Goal: Transaction & Acquisition: Book appointment/travel/reservation

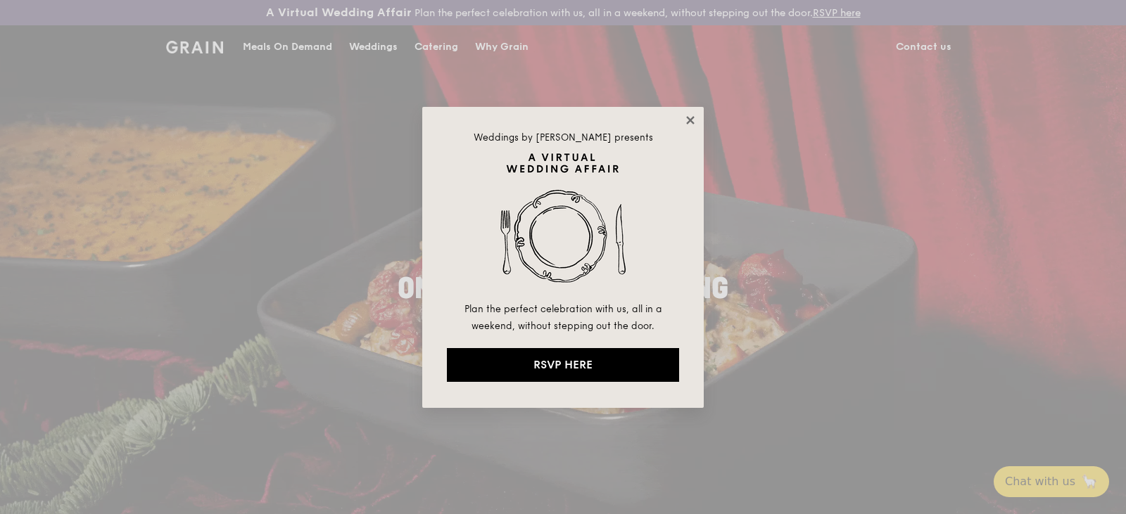
click at [692, 120] on icon at bounding box center [690, 120] width 13 height 13
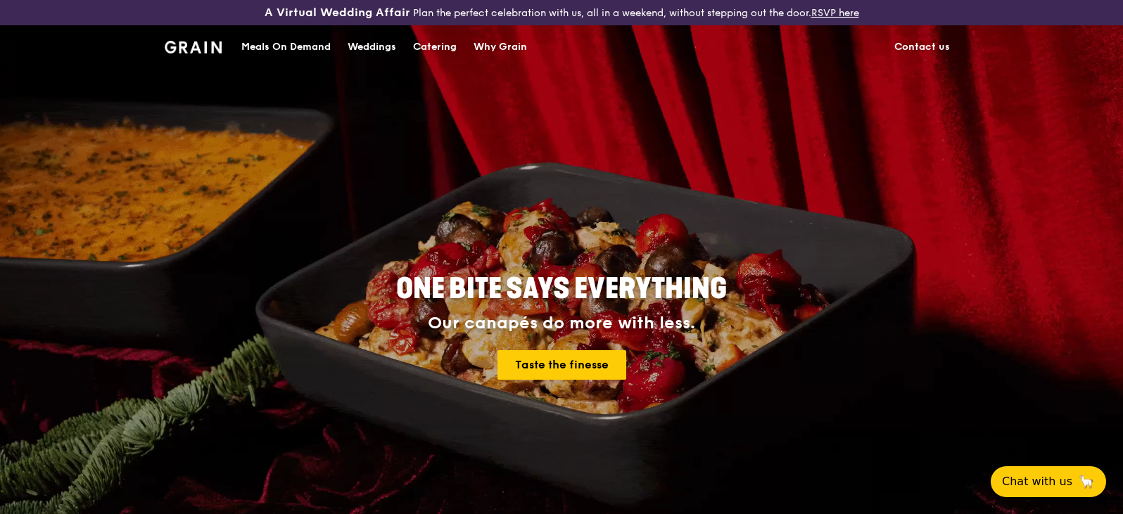
click at [430, 45] on div "Catering" at bounding box center [435, 47] width 44 height 42
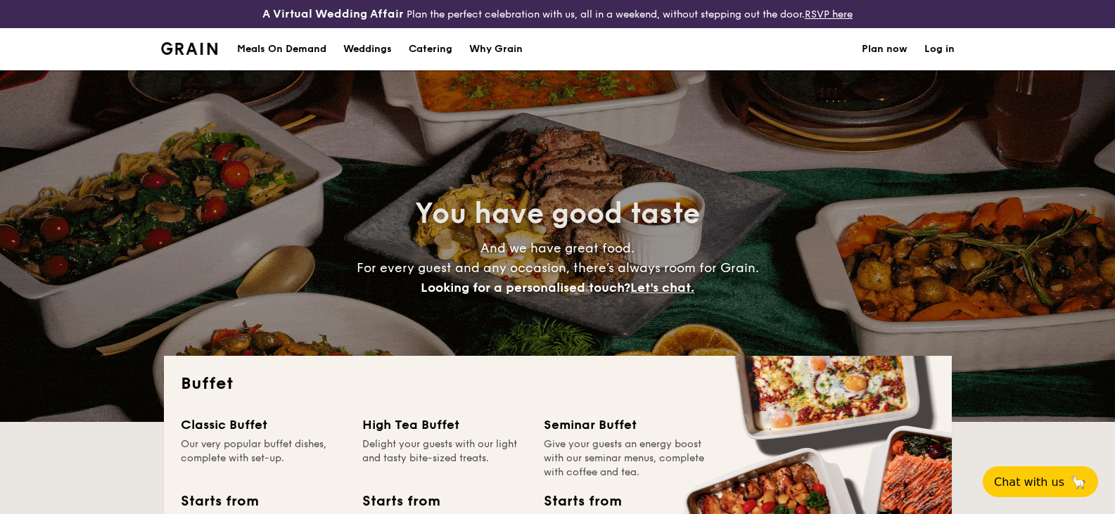
select select
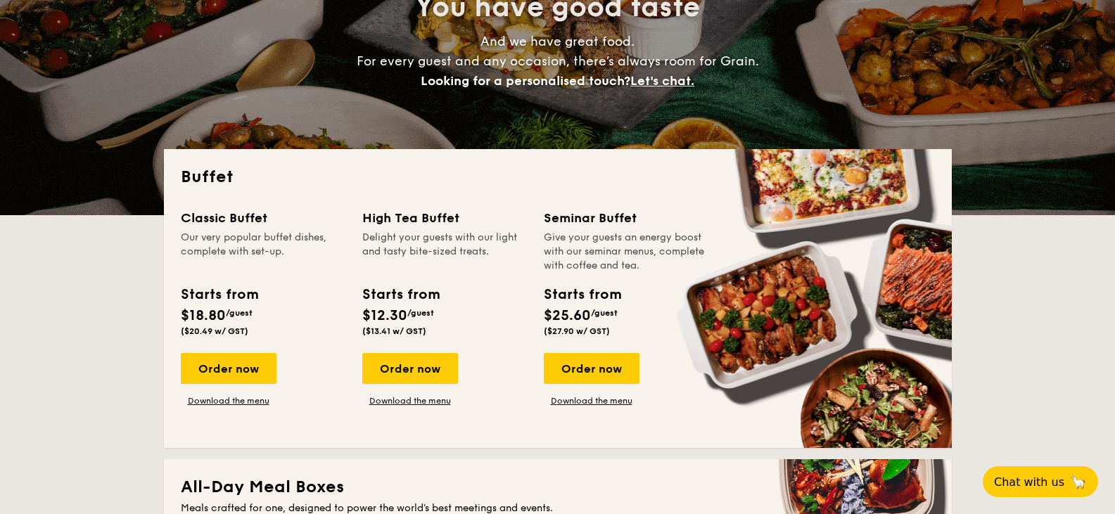
scroll to position [211, 0]
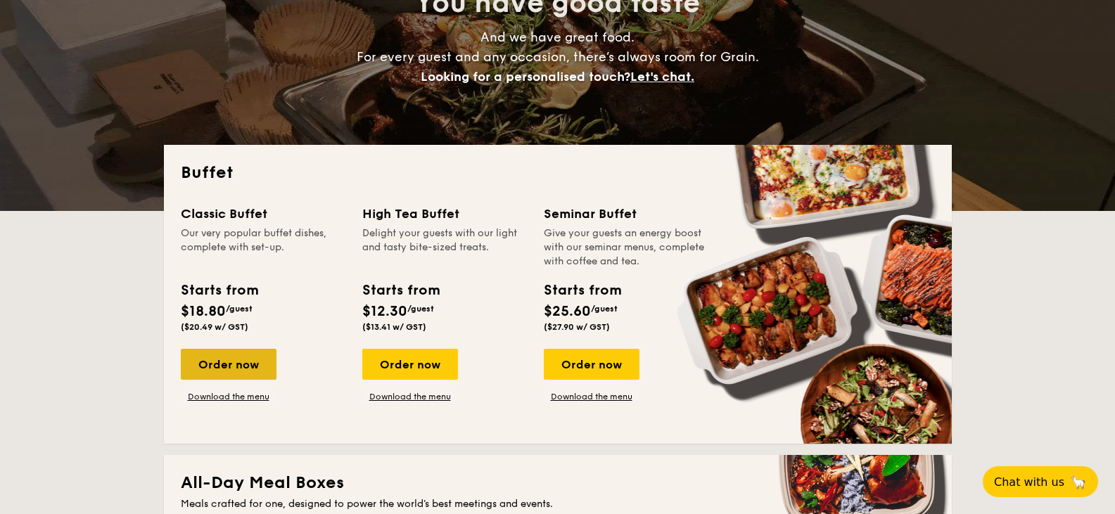
click at [245, 364] on div "Order now" at bounding box center [229, 364] width 96 height 31
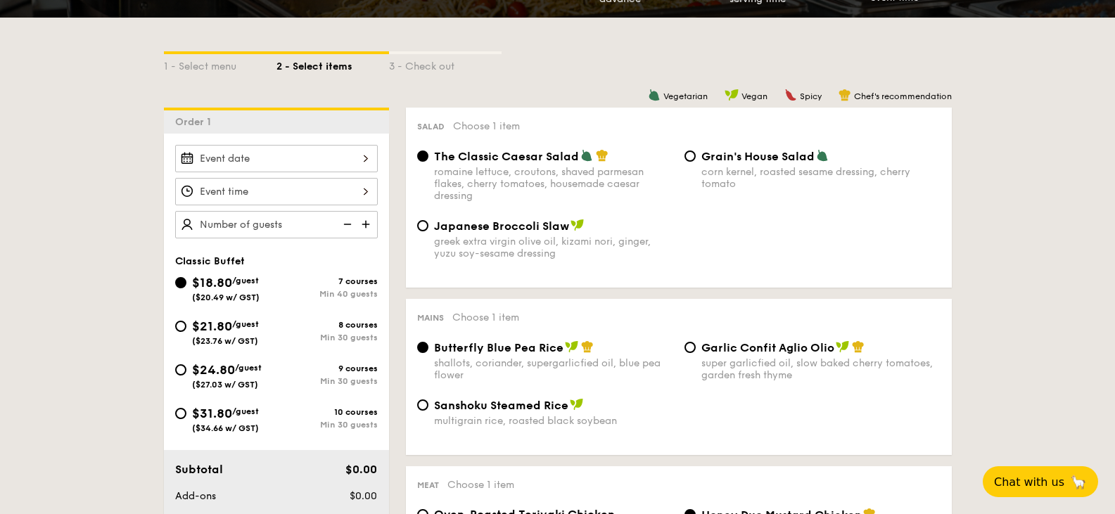
scroll to position [351, 0]
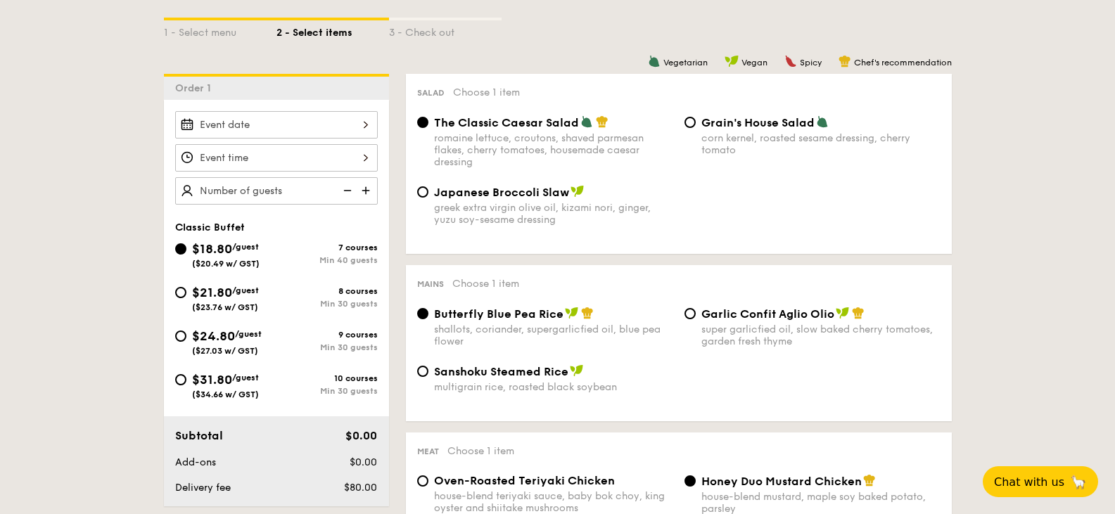
click at [369, 125] on input "Smoked Mesquite Whole Chicken brined in our in-house blend of herbs and spices,…" at bounding box center [276, 124] width 203 height 27
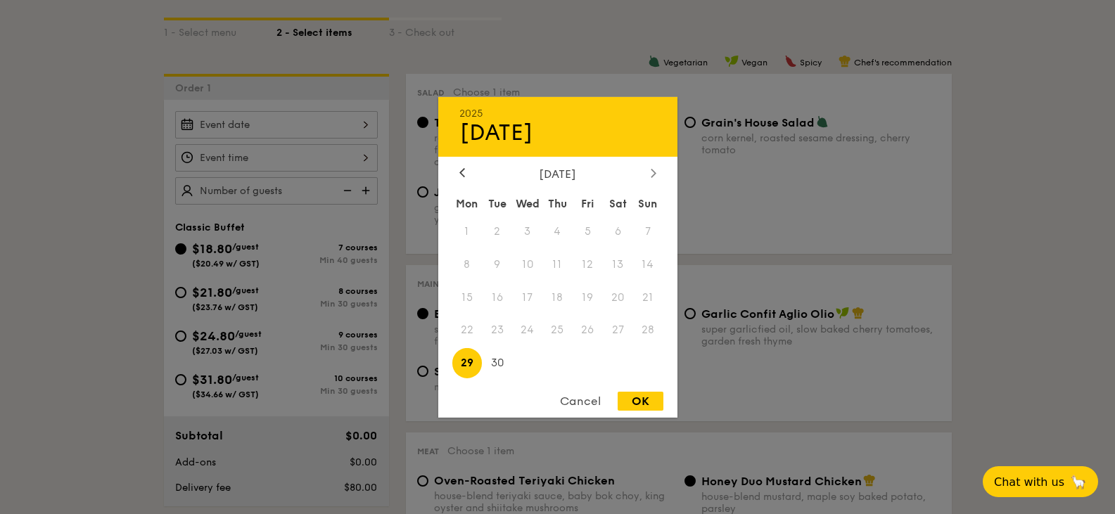
click at [654, 172] on icon at bounding box center [654, 172] width 6 height 9
click at [528, 263] on span "8" at bounding box center [527, 264] width 30 height 30
click at [642, 403] on div "OK" at bounding box center [641, 401] width 46 height 19
type input "[DATE]"
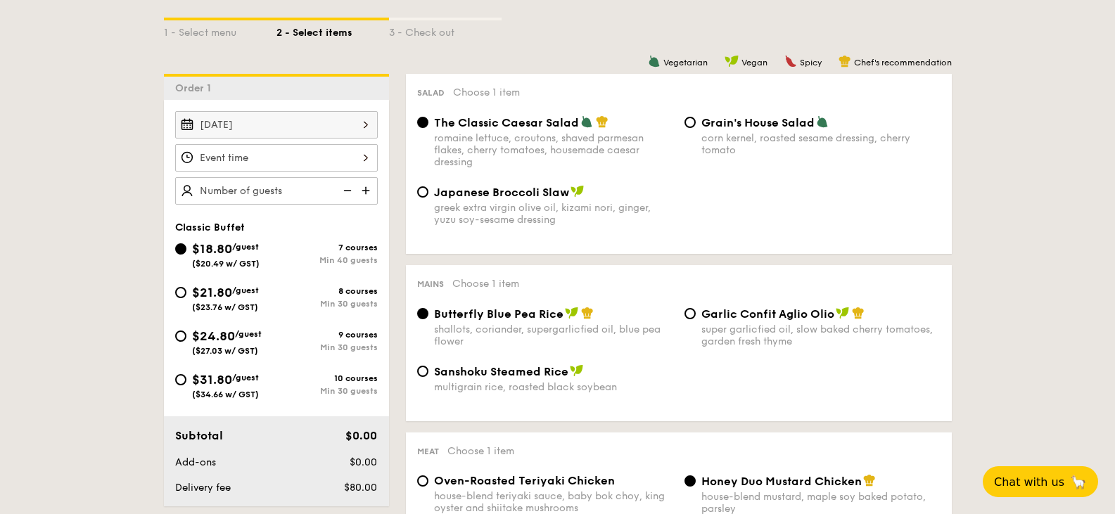
click at [370, 160] on input "Smoked Mesquite Whole Chicken brined in our in-house blend of herbs and spices,…" at bounding box center [276, 157] width 203 height 27
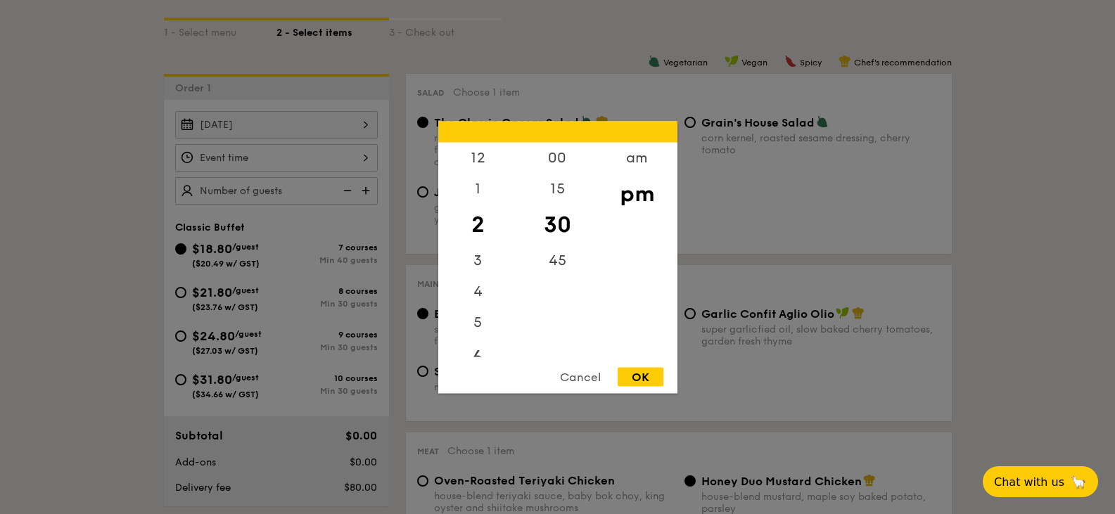
click at [479, 354] on div "6" at bounding box center [478, 358] width 80 height 41
click at [560, 224] on div "30" at bounding box center [558, 224] width 80 height 41
click at [558, 261] on div "45" at bounding box center [558, 265] width 80 height 41
click at [478, 244] on div "7" at bounding box center [478, 248] width 80 height 41
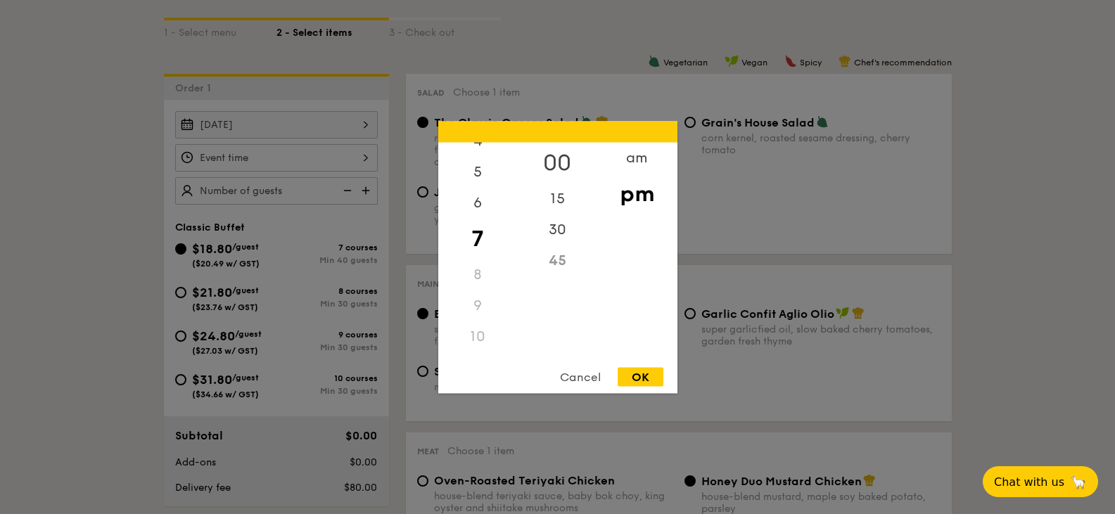
click at [559, 156] on div "00" at bounding box center [558, 162] width 80 height 41
click at [640, 374] on div "OK" at bounding box center [641, 376] width 46 height 19
type input "7:00PM"
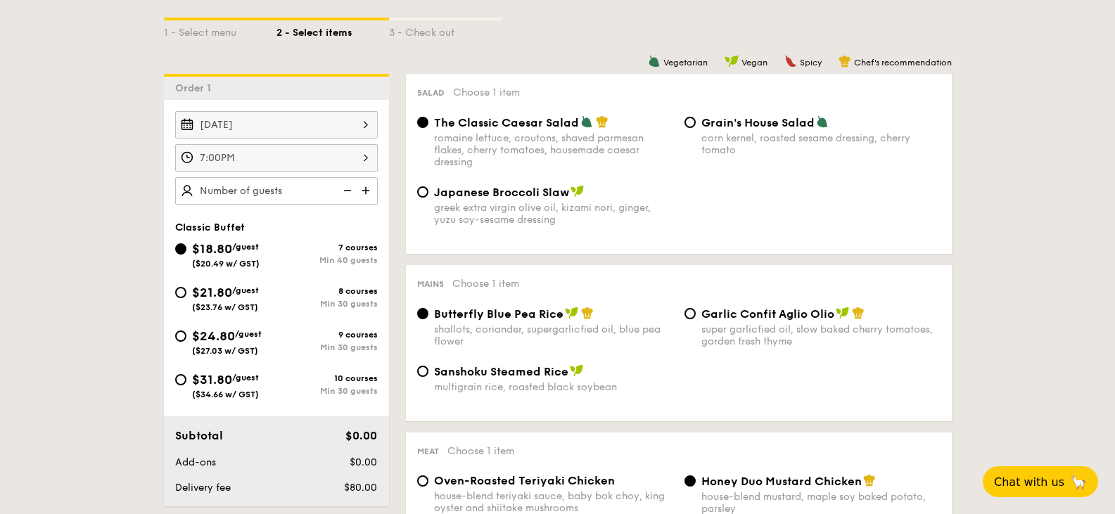
click at [296, 187] on input "text" at bounding box center [276, 190] width 203 height 27
type input "40 guests"
click at [695, 122] on input "Grain's House Salad corn kernel, roasted sesame dressing, cherry tomato" at bounding box center [690, 122] width 11 height 11
radio input "true"
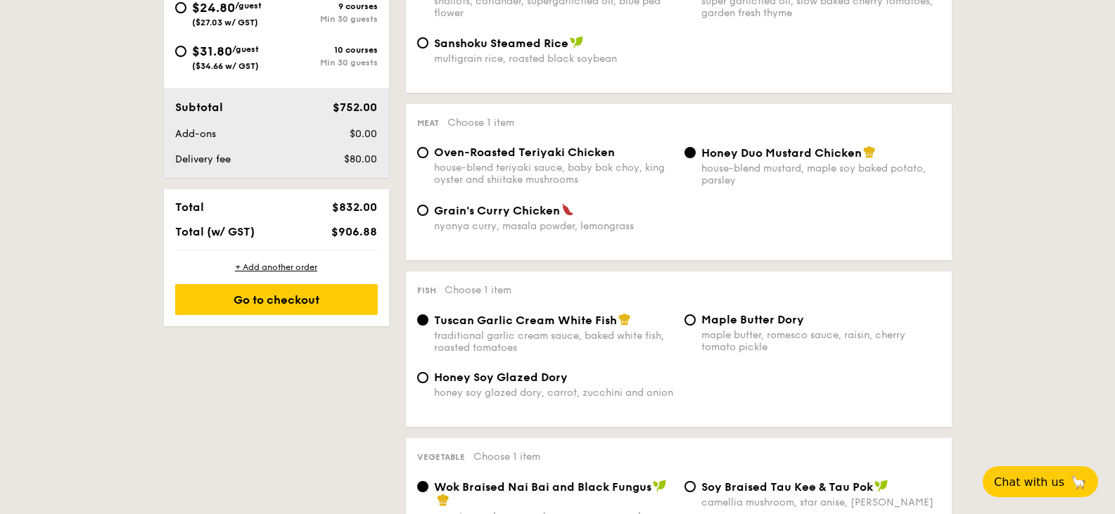
scroll to position [703, 0]
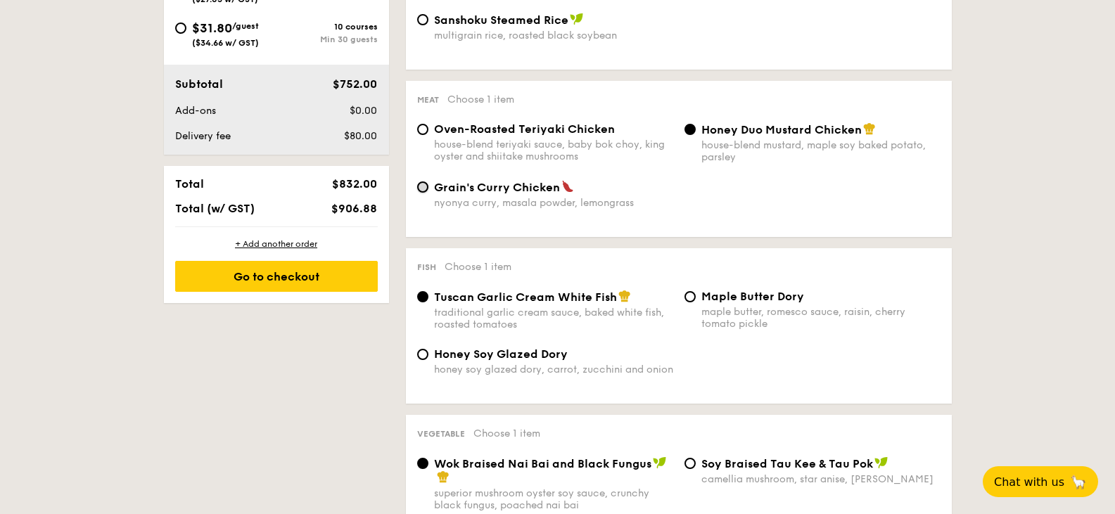
click at [422, 186] on input "Grain's Curry Chicken nyonya curry, masala powder, lemongrass" at bounding box center [422, 187] width 11 height 11
radio input "true"
click at [697, 133] on div "Honey Duo Mustard Chicken house-blend mustard, maple soy baked potato, parsley" at bounding box center [812, 142] width 267 height 41
click at [696, 133] on div "Honey Duo Mustard Chicken house-blend mustard, maple soy baked potato, parsley" at bounding box center [812, 142] width 267 height 41
click at [695, 129] on input "Honey Duo Mustard Chicken house-blend mustard, maple soy baked potato, parsley" at bounding box center [690, 129] width 11 height 11
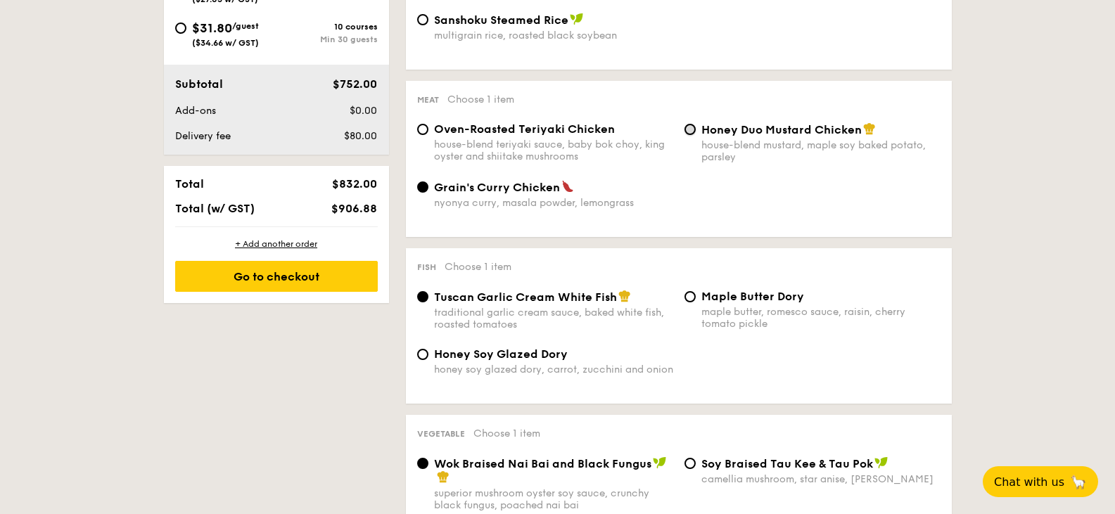
radio input "true"
click at [695, 129] on input "Honey Duo Mustard Chicken house-blend mustard, maple soy baked potato, parsley" at bounding box center [690, 129] width 11 height 11
click at [422, 189] on input "Grain's Curry Chicken nyonya curry, masala powder, lemongrass" at bounding box center [422, 187] width 11 height 11
radio input "true"
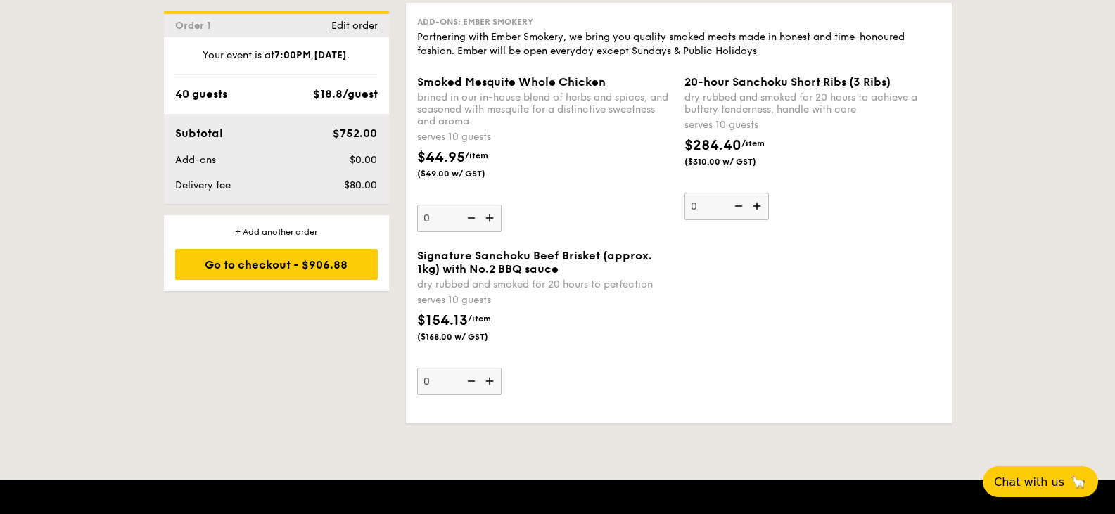
scroll to position [1689, 0]
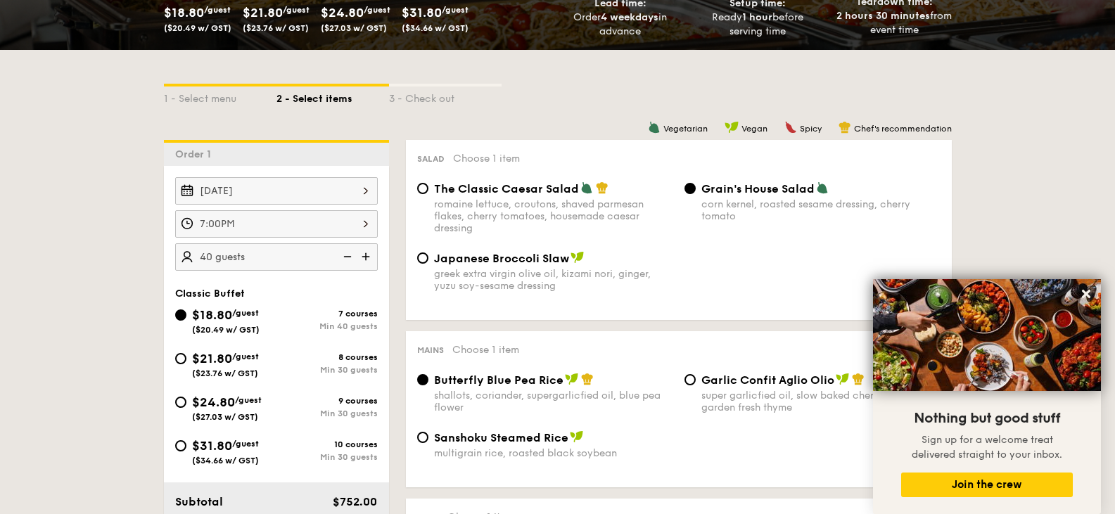
scroll to position [282, 0]
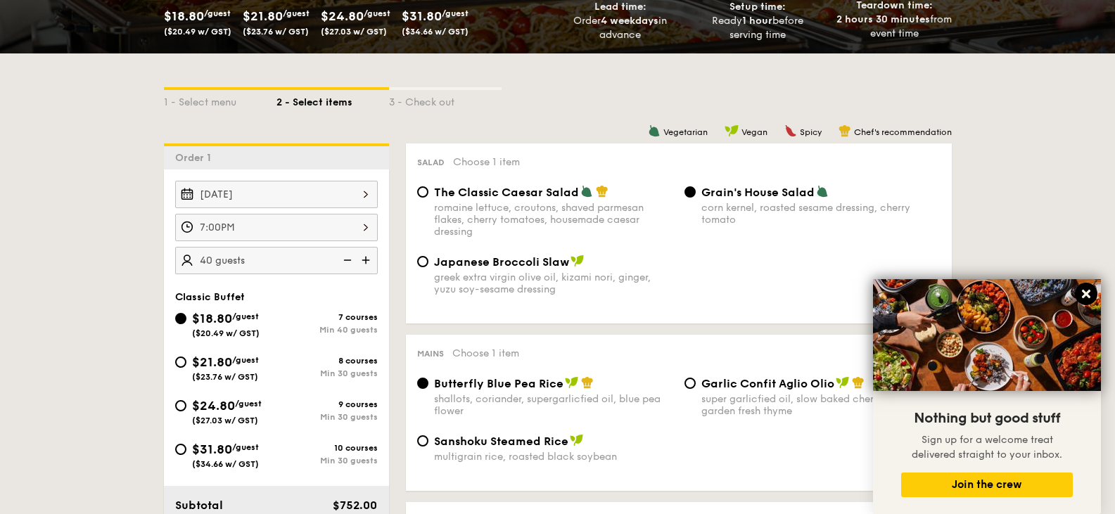
click at [1085, 296] on icon at bounding box center [1086, 294] width 8 height 8
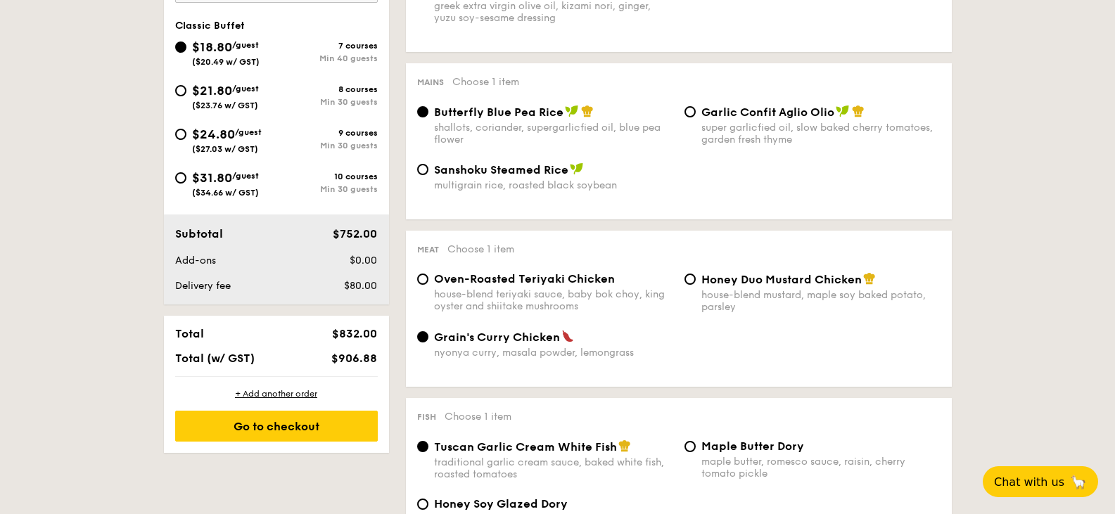
scroll to position [563, 0]
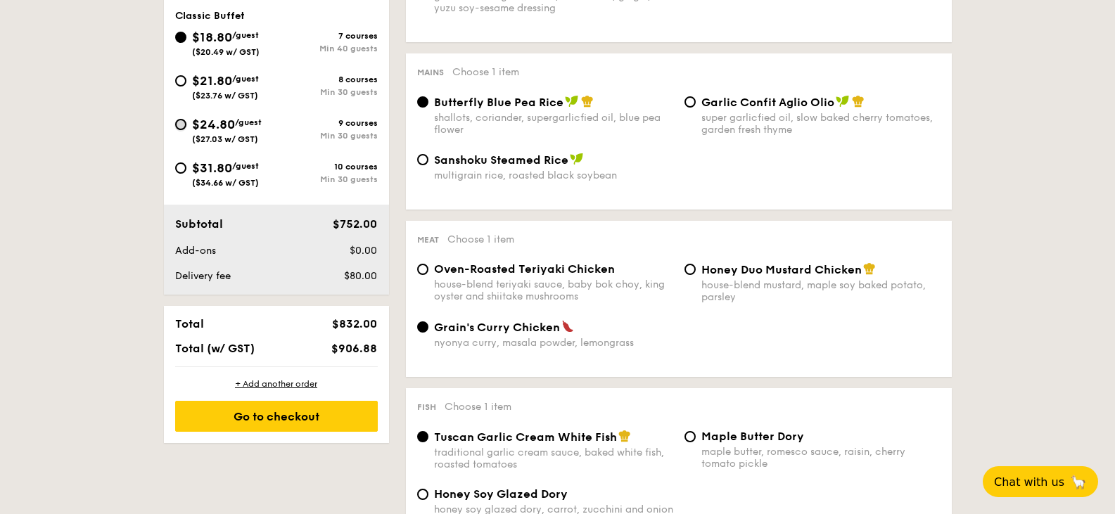
click at [184, 122] on input "$24.80 /guest ($27.03 w/ GST) 9 courses Min 30 guests" at bounding box center [180, 124] width 11 height 11
radio input "true"
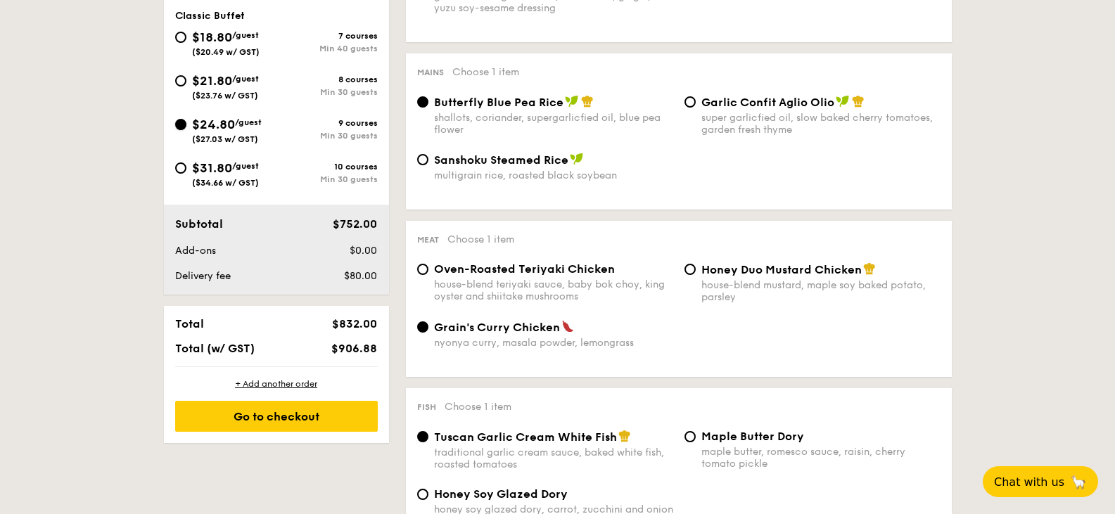
radio input "true"
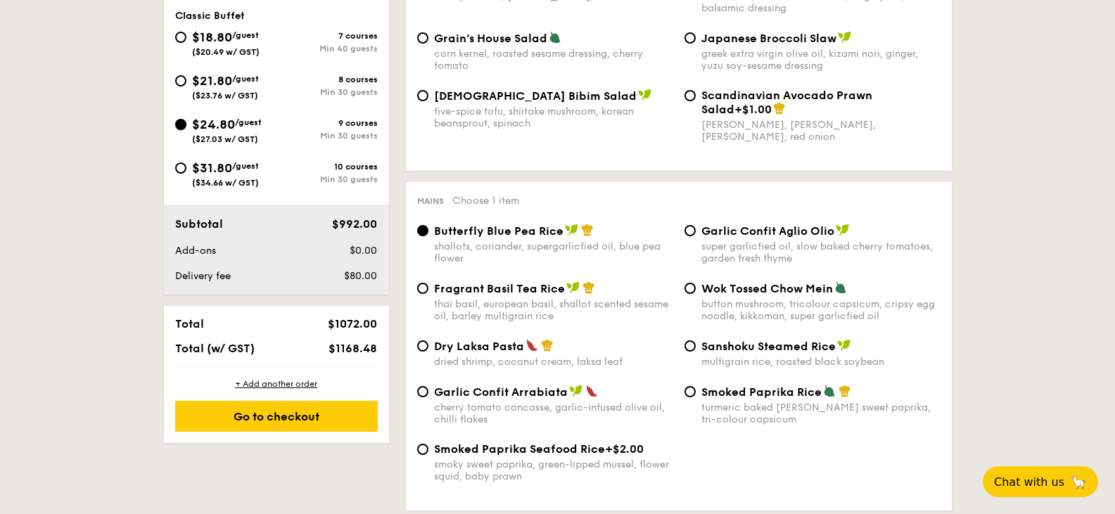
click at [184, 122] on input "$24.80 /guest ($27.03 w/ GST) 9 courses Min 30 guests" at bounding box center [180, 124] width 11 height 11
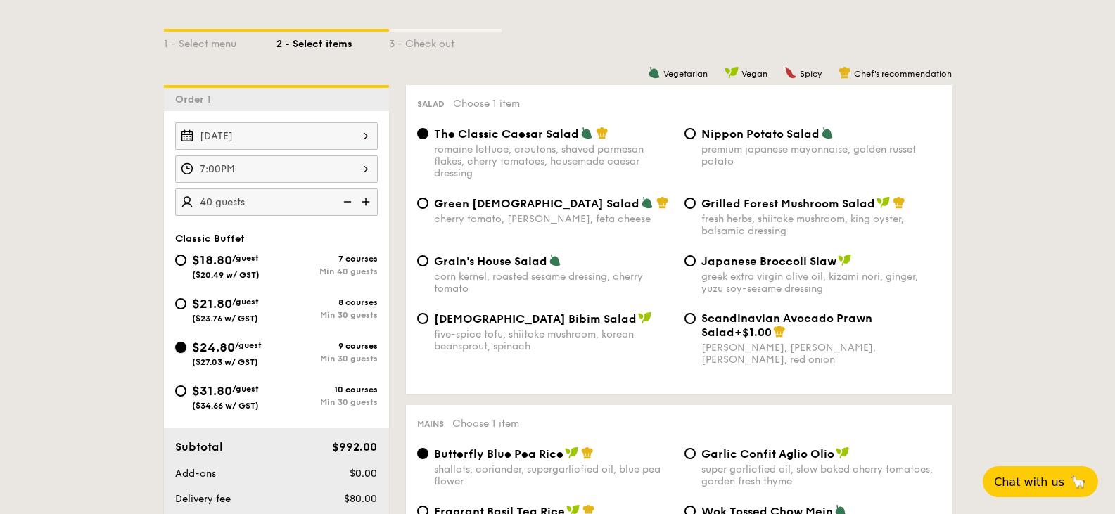
scroll to position [352, 0]
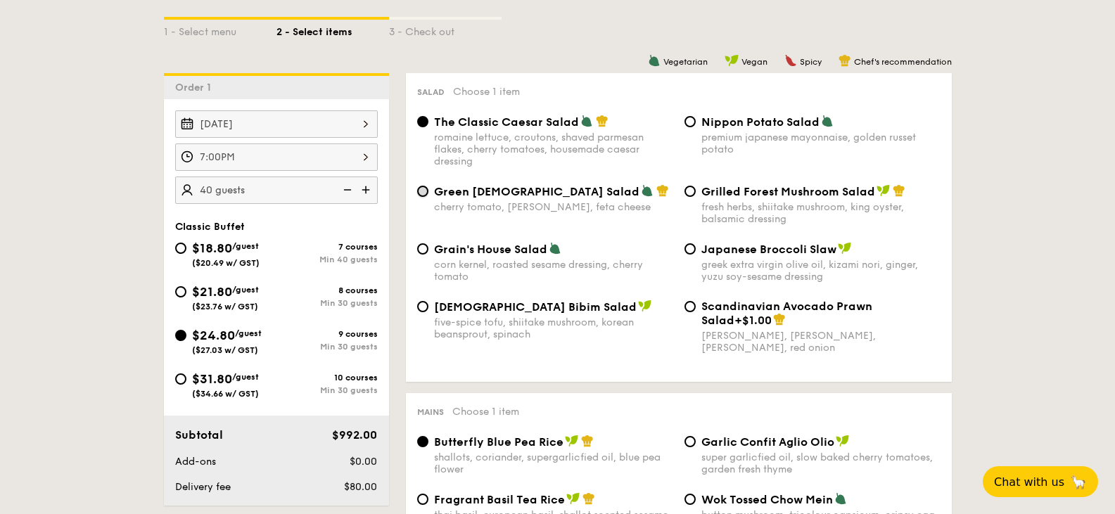
click at [426, 190] on input "Green Goddess Salad cherry tomato, dill, feta cheese" at bounding box center [422, 191] width 11 height 11
radio input "true"
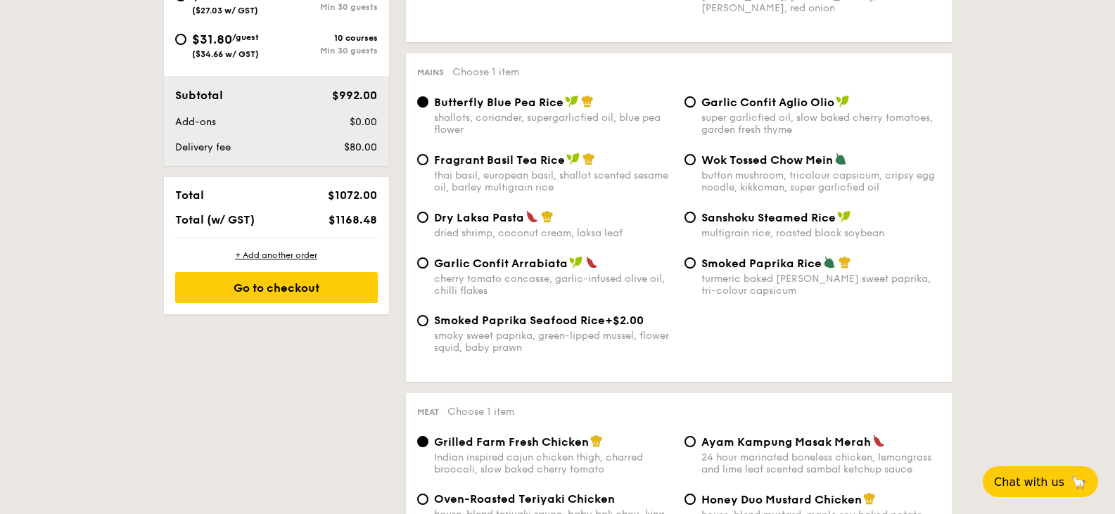
scroll to position [704, 0]
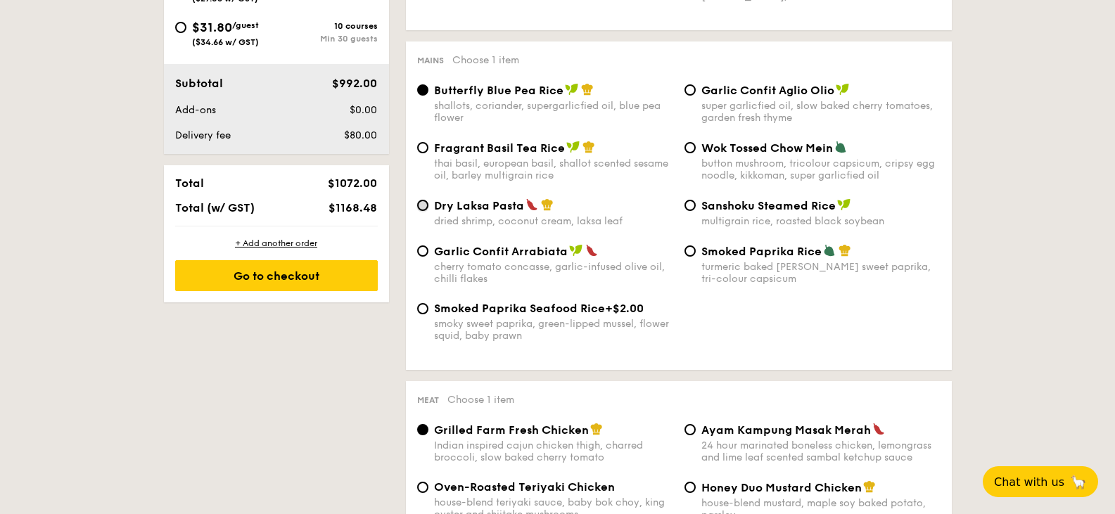
click at [419, 207] on input "Dry Laksa Pasta dried shrimp, coconut cream, laksa leaf" at bounding box center [422, 205] width 11 height 11
radio input "true"
click at [505, 149] on span "Fragrant Basil Tea Rice" at bounding box center [499, 147] width 131 height 13
click at [429, 149] on input "Fragrant Basil Tea Rice thai basil, european basil, shallot scented sesame oil,…" at bounding box center [422, 147] width 11 height 11
radio input "true"
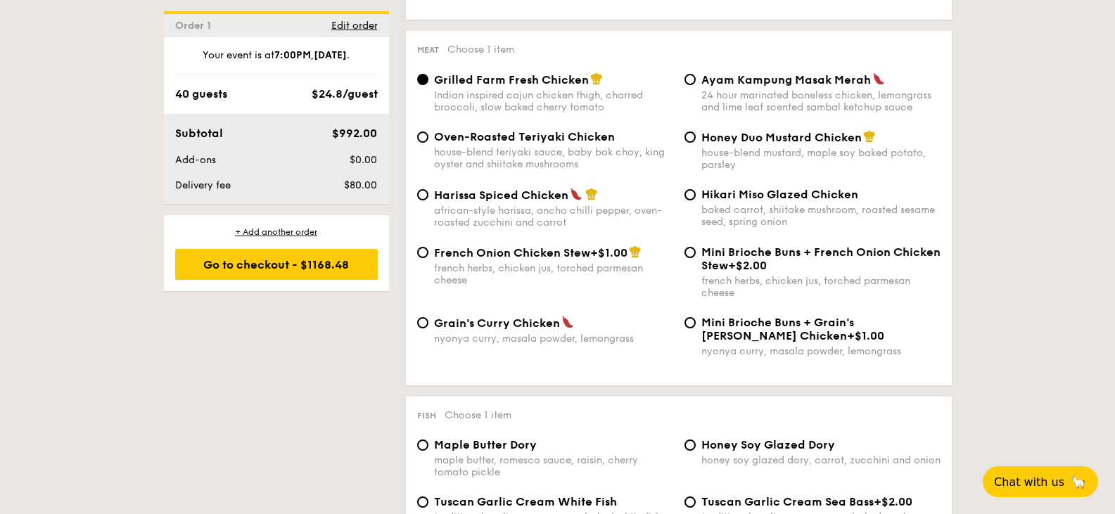
scroll to position [1056, 0]
click at [690, 139] on input "Honey Duo Mustard Chicken house-blend mustard, maple soy baked potato, parsley" at bounding box center [690, 135] width 11 height 11
radio input "true"
click at [695, 189] on div "Hikari Miso Glazed Chicken baked carrot, shiitake mushroom, roasted sesame seed…" at bounding box center [812, 206] width 267 height 40
click at [691, 196] on input "Hikari Miso Glazed Chicken baked carrot, shiitake mushroom, roasted sesame seed…" at bounding box center [690, 193] width 11 height 11
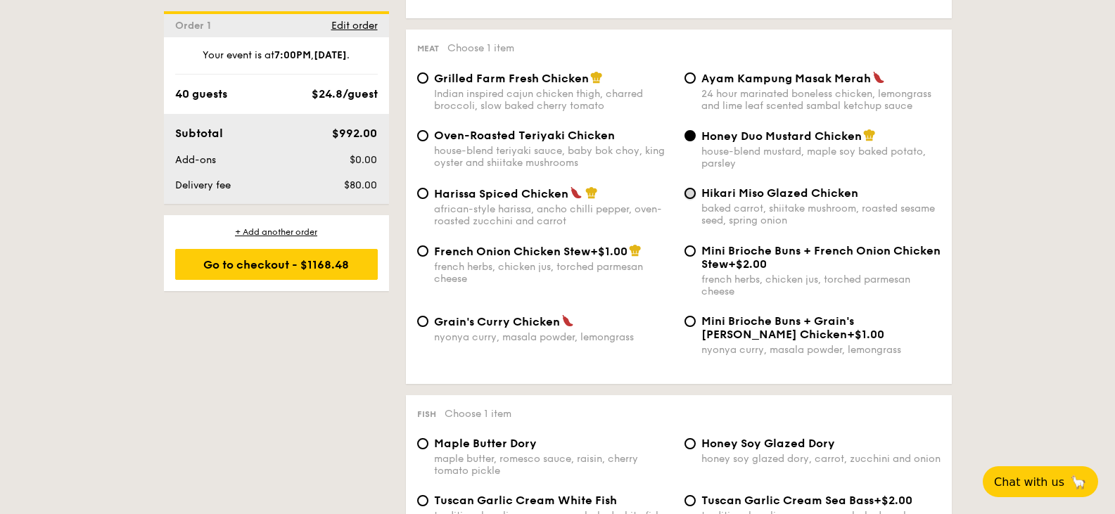
radio input "true"
click at [691, 196] on input "Hikari Miso Glazed Chicken baked carrot, shiitake mushroom, roasted sesame seed…" at bounding box center [690, 193] width 11 height 11
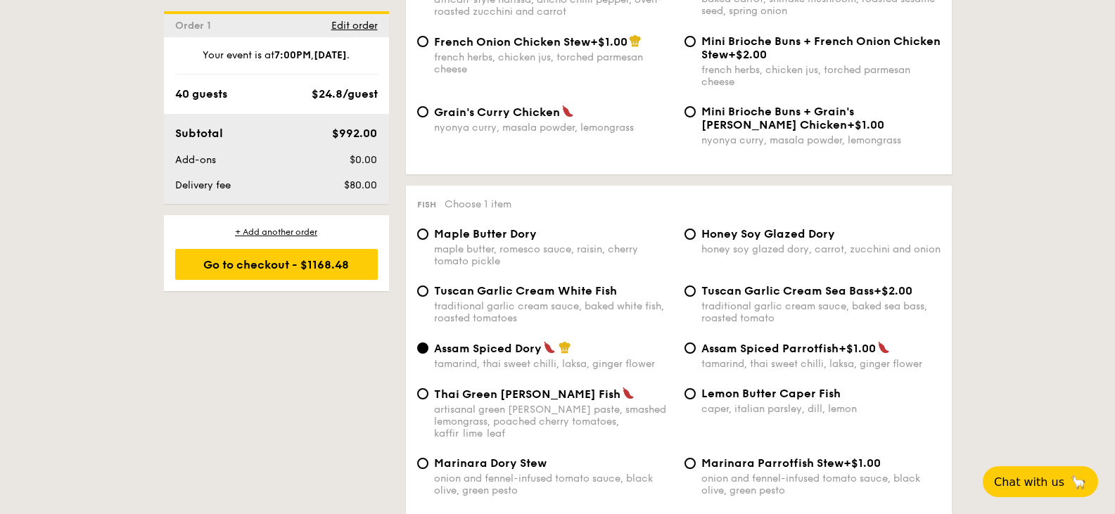
scroll to position [1267, 0]
click at [695, 291] on input "Tuscan Garlic Cream Sea Bass +$2.00 traditional garlic cream sauce, baked sea b…" at bounding box center [690, 289] width 11 height 11
radio input "true"
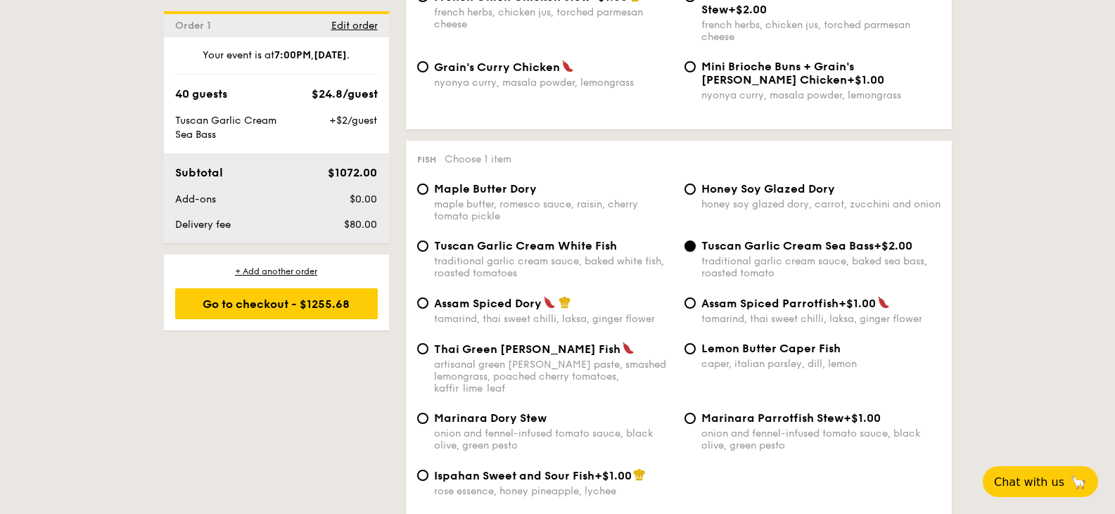
scroll to position [1337, 0]
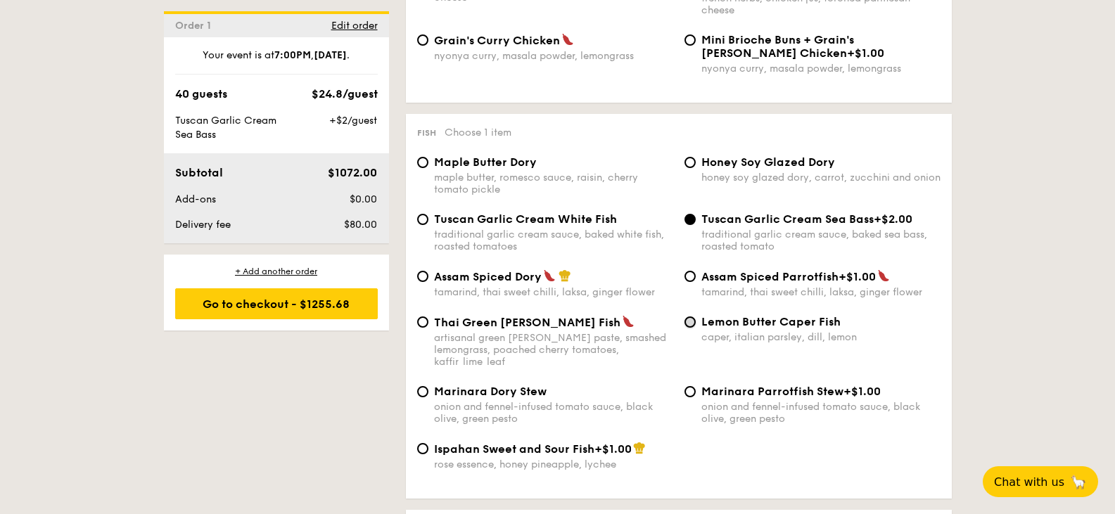
click at [692, 323] on input "Lemon Butter Caper Fish caper, italian parsley, dill, lemon" at bounding box center [690, 322] width 11 height 11
radio input "true"
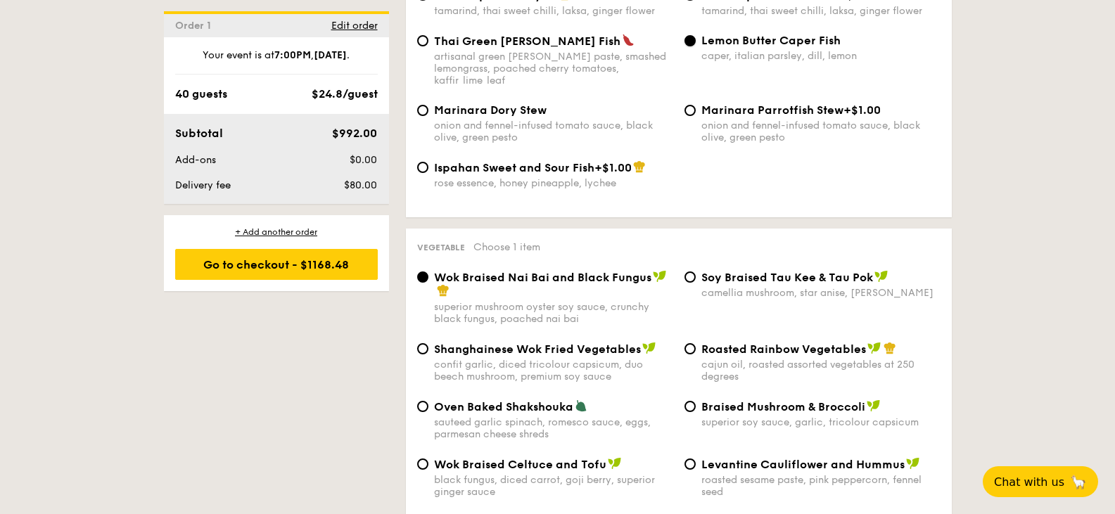
scroll to position [1689, 0]
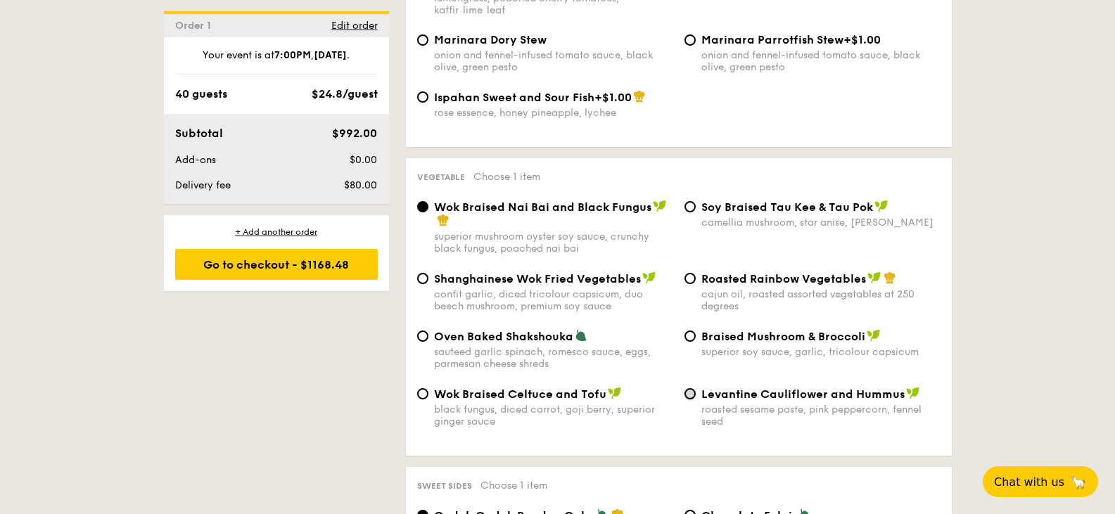
click at [694, 388] on input "Levantine Cauliflower and Hummus roasted sesame paste, pink peppercorn, fennel …" at bounding box center [690, 393] width 11 height 11
radio input "true"
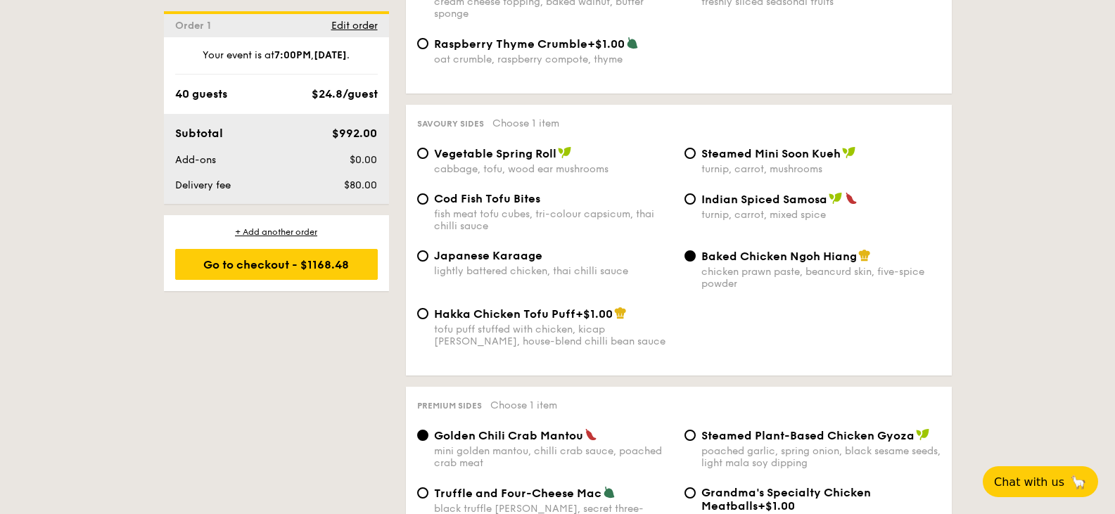
scroll to position [2393, 0]
click at [456, 248] on span "Japanese Karaage" at bounding box center [488, 254] width 108 height 13
click at [429, 250] on input "Japanese Karaage lightly battered chicken, thai chilli sauce" at bounding box center [422, 255] width 11 height 11
radio input "true"
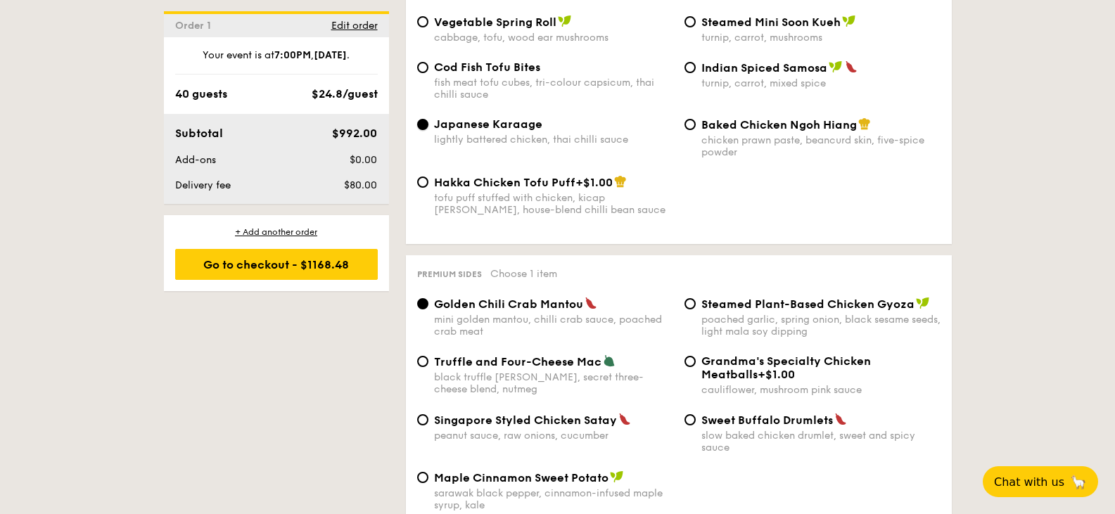
scroll to position [2604, 0]
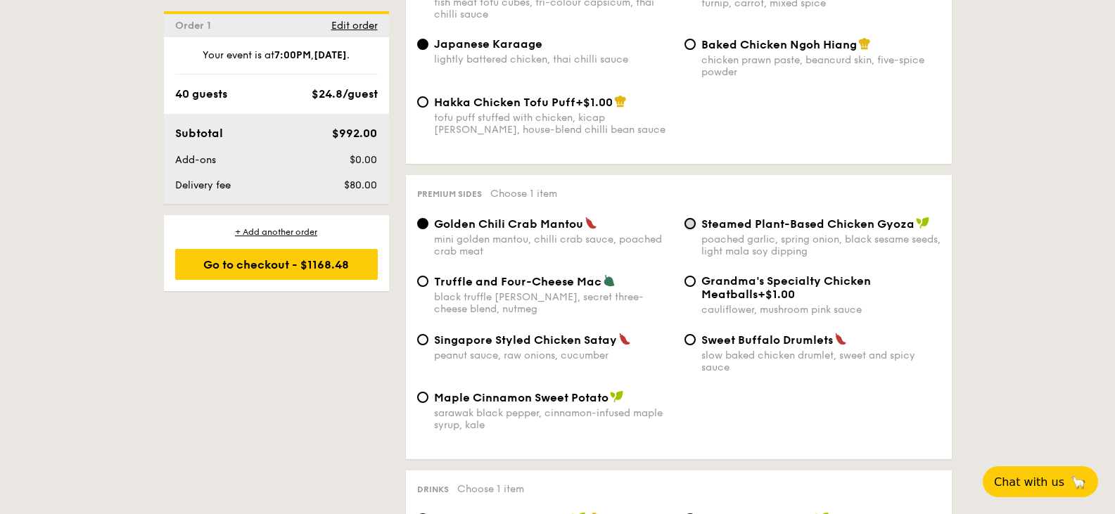
click at [694, 218] on input "Steamed Plant-Based Chicken Gyoza poached garlic, spring onion, black sesame se…" at bounding box center [690, 223] width 11 height 11
radio input "true"
click at [696, 333] on div "Sweet Buffalo Drumlets slow baked chicken drumlet, sweet and spicy sauce" at bounding box center [812, 353] width 267 height 41
click at [693, 337] on div "Sweet Buffalo Drumlets slow baked chicken drumlet, sweet and spicy sauce" at bounding box center [812, 353] width 267 height 41
click at [692, 334] on input "Sweet Buffalo Drumlets slow baked chicken drumlet, sweet and spicy sauce" at bounding box center [690, 339] width 11 height 11
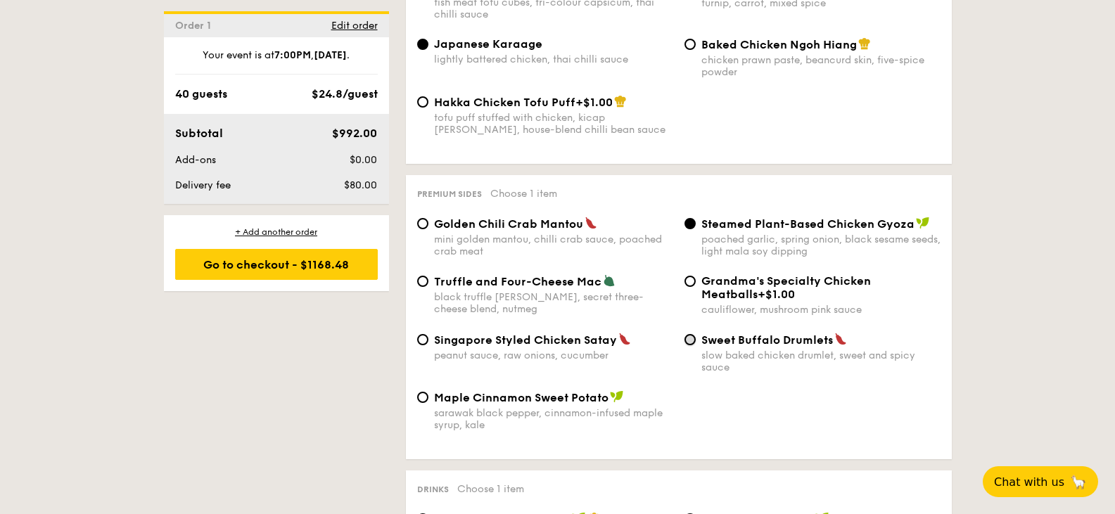
radio input "true"
click at [448, 218] on span "Golden Chili Crab Mantou" at bounding box center [508, 223] width 149 height 13
click at [429, 218] on input "Golden Chili Crab Mantou mini golden mantou, chilli crab sauce, poached crab me…" at bounding box center [422, 223] width 11 height 11
radio input "true"
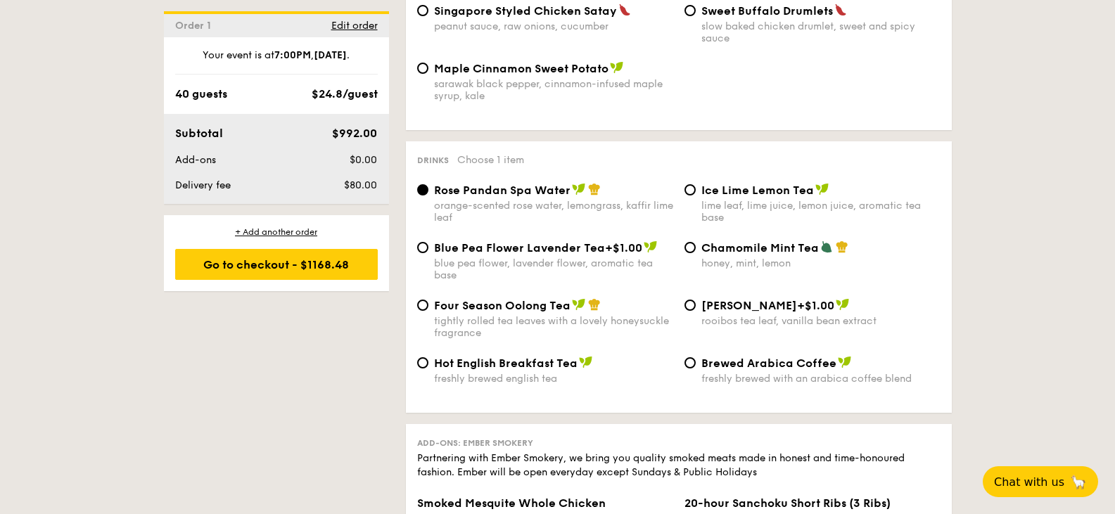
scroll to position [2956, 0]
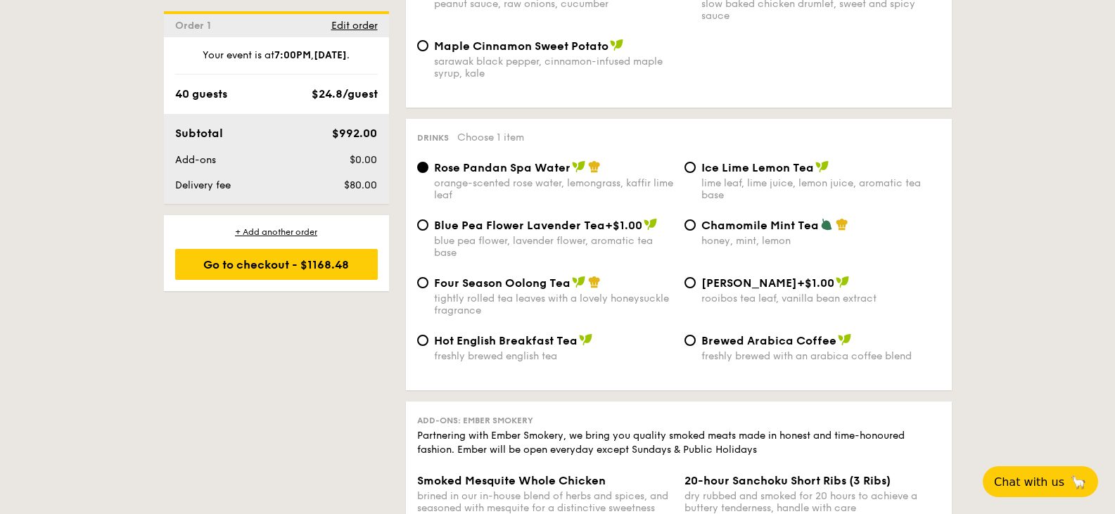
click at [697, 160] on div "Ice Lime Lemon Tea lime leaf, lime juice, lemon juice, aromatic tea base" at bounding box center [812, 180] width 267 height 41
click at [690, 162] on input "Ice Lime Lemon Tea lime leaf, lime juice, lemon juice, aromatic tea base" at bounding box center [690, 167] width 11 height 11
radio input "true"
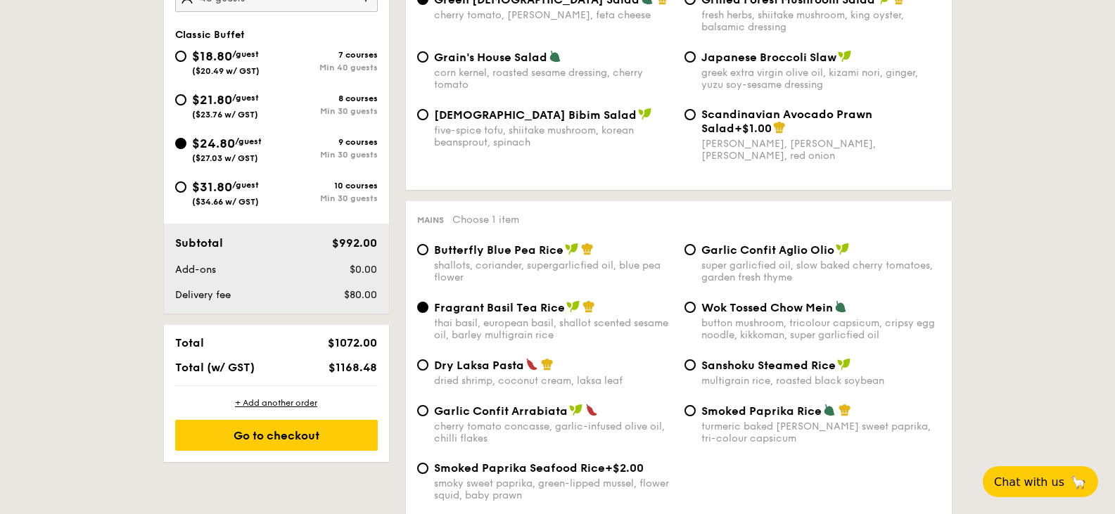
scroll to position [563, 0]
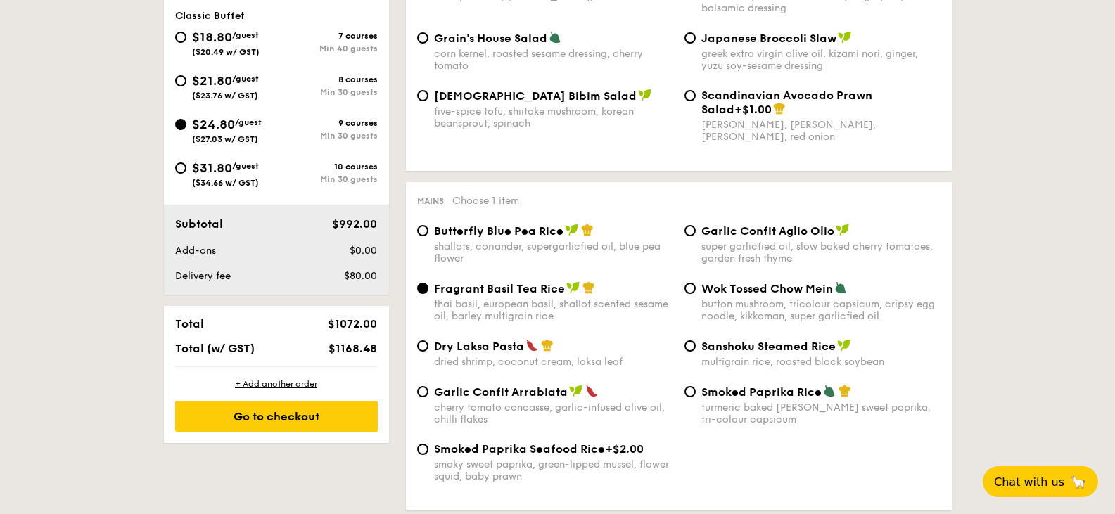
click at [451, 362] on div "dried shrimp, coconut cream, laksa leaf" at bounding box center [553, 362] width 239 height 12
click at [429, 352] on input "Dry Laksa Pasta dried shrimp, coconut cream, laksa leaf" at bounding box center [422, 346] width 11 height 11
radio input "true"
click at [434, 292] on span "Fragrant Basil Tea Rice" at bounding box center [499, 288] width 131 height 13
click at [429, 292] on input "Fragrant Basil Tea Rice thai basil, european basil, shallot scented sesame oil,…" at bounding box center [422, 288] width 11 height 11
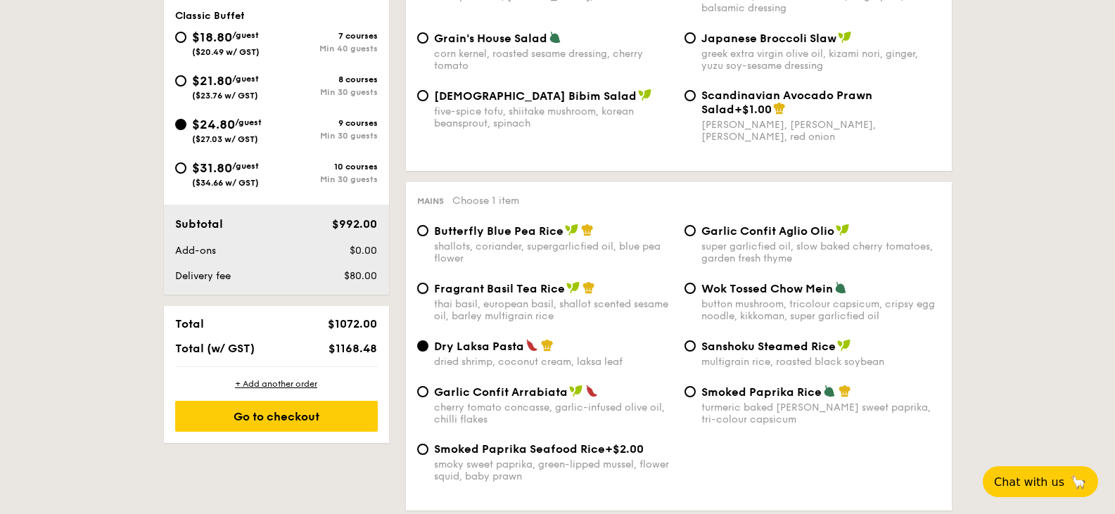
radio input "true"
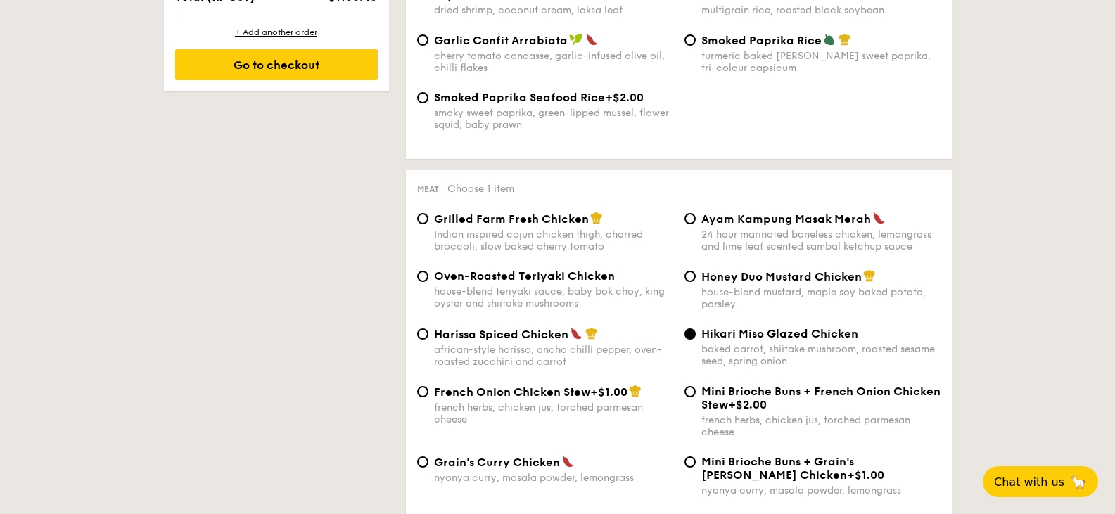
scroll to position [985, 0]
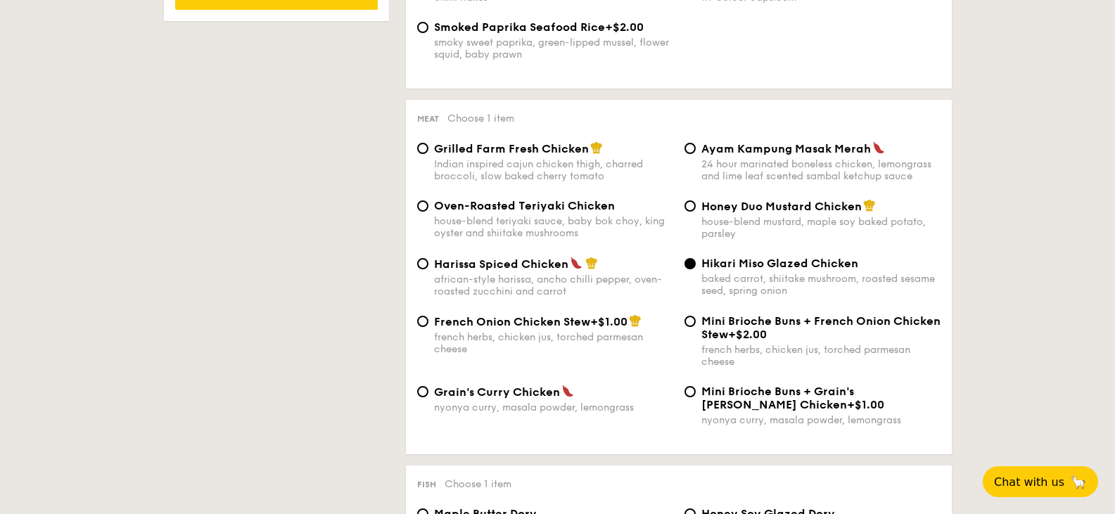
click at [718, 205] on span "Honey Duo Mustard Chicken" at bounding box center [782, 206] width 160 height 13
click at [696, 205] on input "Honey Duo Mustard Chicken house-blend mustard, maple soy baked potato, parsley" at bounding box center [690, 206] width 11 height 11
radio input "true"
click at [464, 397] on span "Grain's Curry Chicken" at bounding box center [497, 392] width 126 height 13
click at [429, 397] on input "Grain's Curry Chicken nyonya curry, masala powder, lemongrass" at bounding box center [422, 391] width 11 height 11
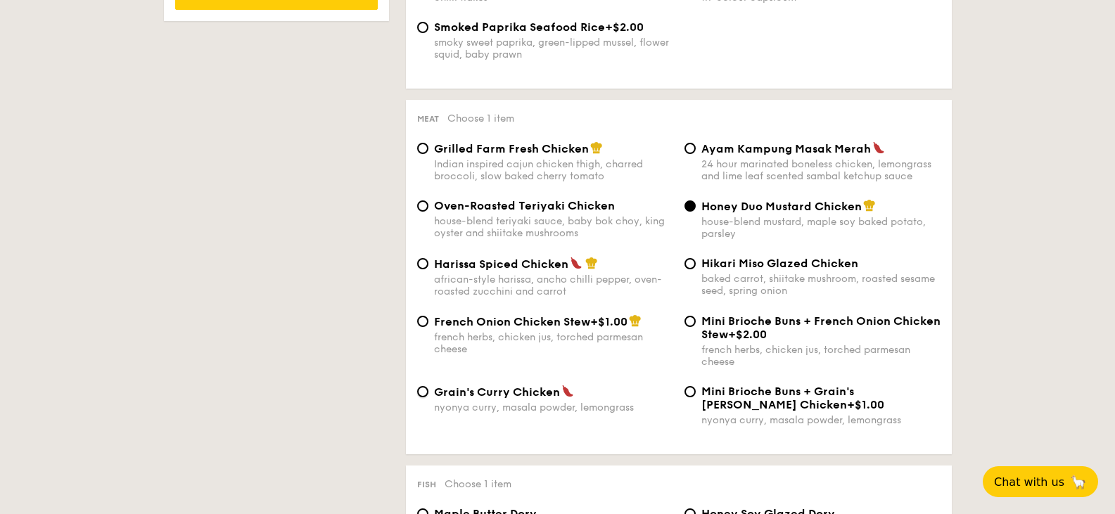
radio input "true"
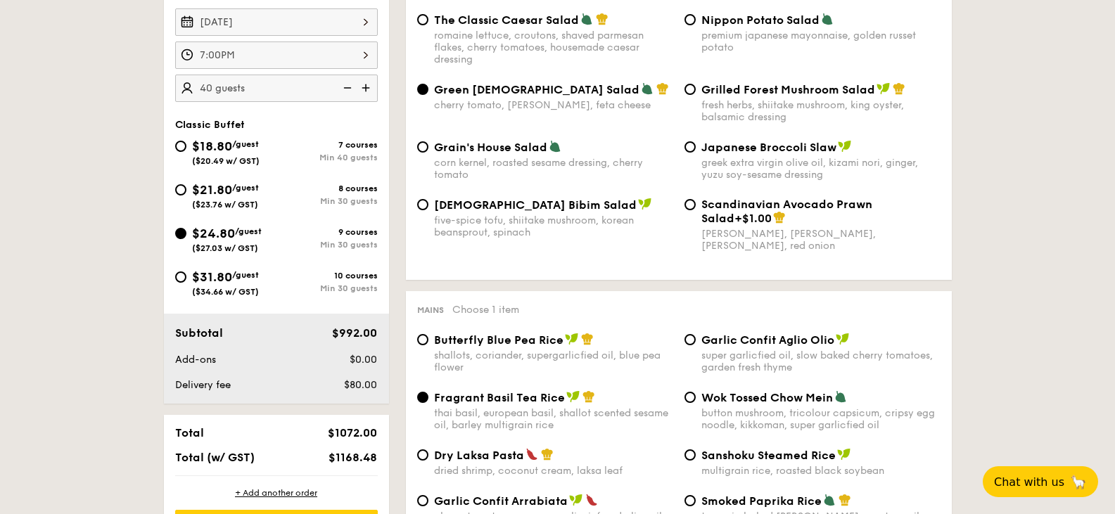
scroll to position [422, 0]
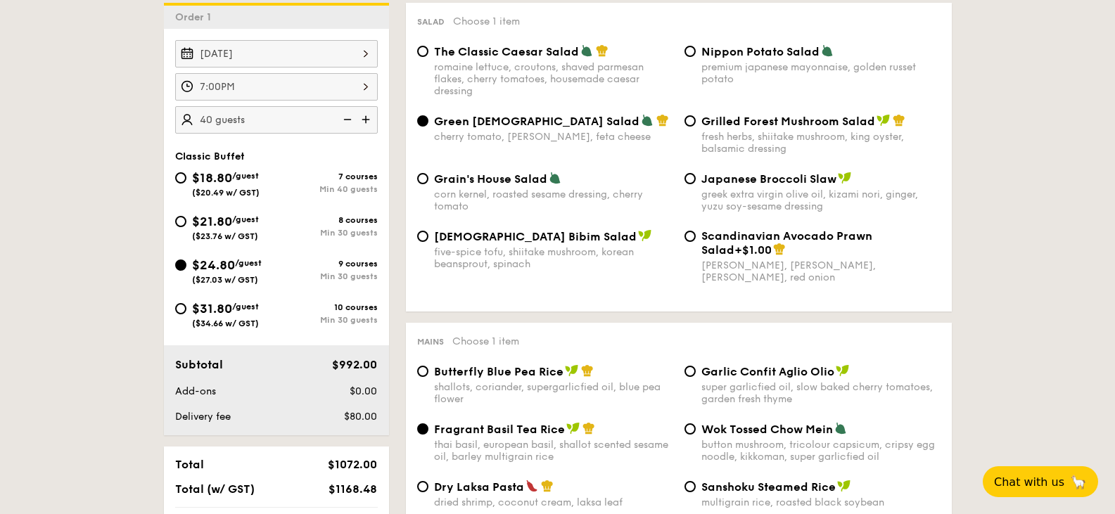
click at [186, 308] on div "$31.80 /guest ($34.66 w/ GST)" at bounding box center [225, 314] width 101 height 30
click at [186, 308] on input "$31.80 /guest ($34.66 w/ GST) 10 courses Min 30 guests" at bounding box center [180, 308] width 11 height 11
radio input "true"
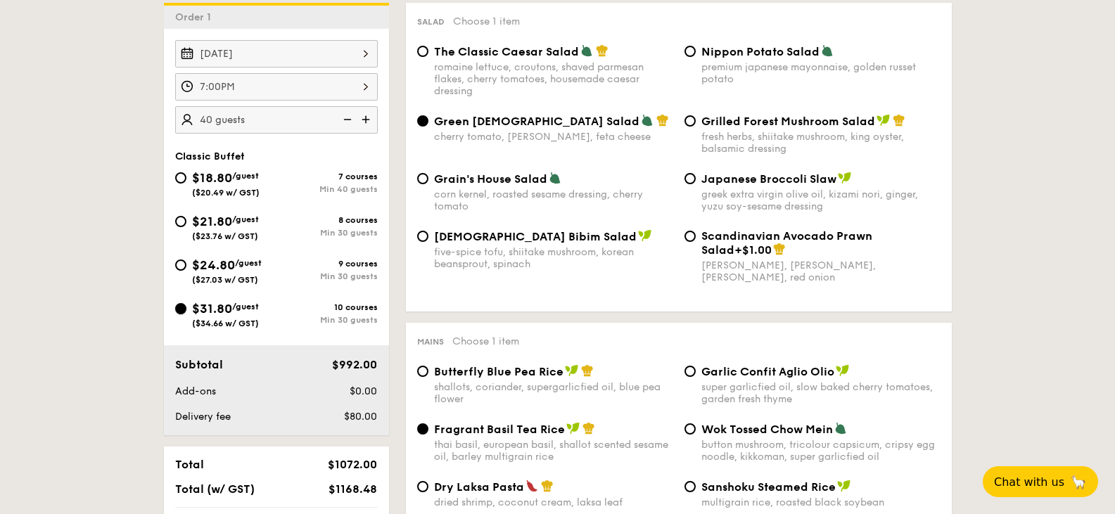
radio input "true"
radio input "false"
radio input "true"
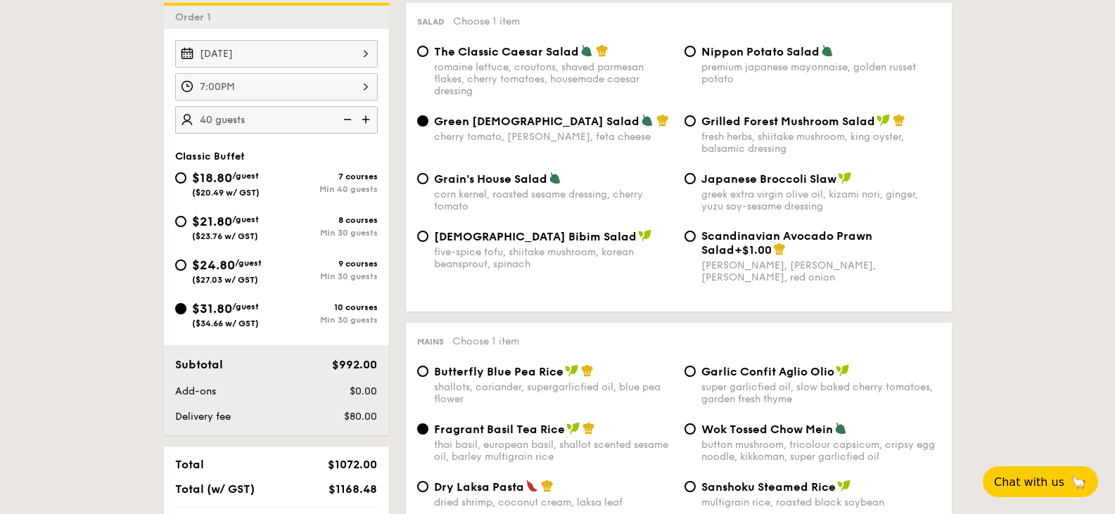
radio input "true"
radio input "false"
radio input "true"
click at [186, 308] on div "$31.80 /guest ($34.66 w/ GST)" at bounding box center [225, 314] width 101 height 30
click at [186, 308] on input "$31.80 /guest ($34.66 w/ GST) 10 courses Min 30 guests" at bounding box center [180, 308] width 11 height 11
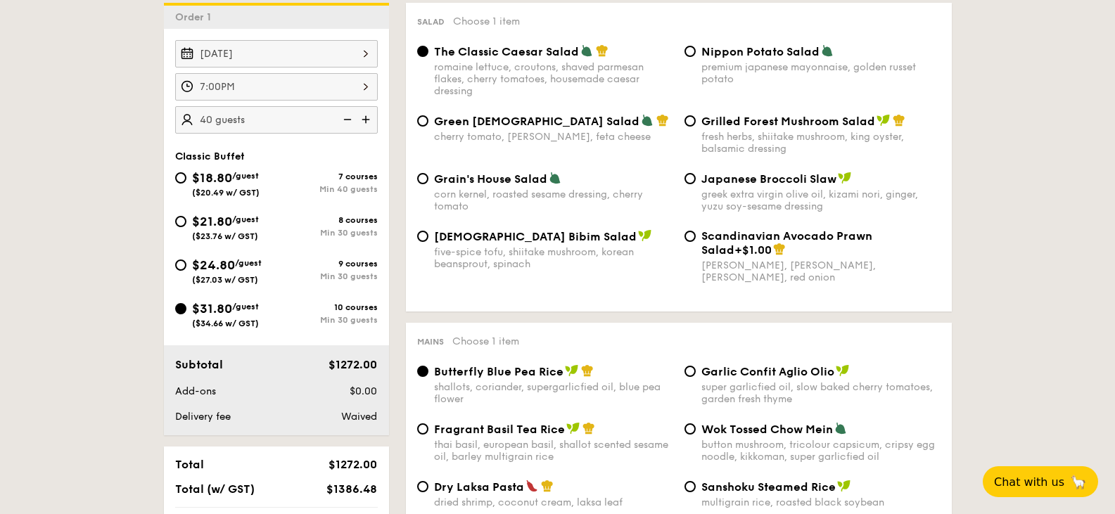
click at [279, 324] on div "Min 30 guests" at bounding box center [327, 320] width 101 height 10
click at [186, 315] on input "$31.80 /guest ($34.66 w/ GST) 10 courses Min 30 guests" at bounding box center [180, 308] width 11 height 11
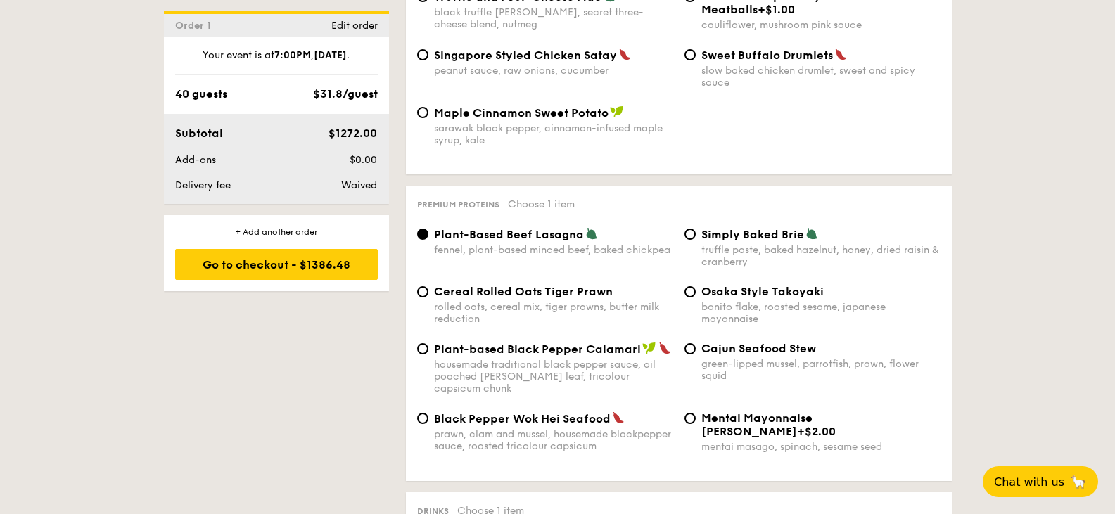
scroll to position [2885, 0]
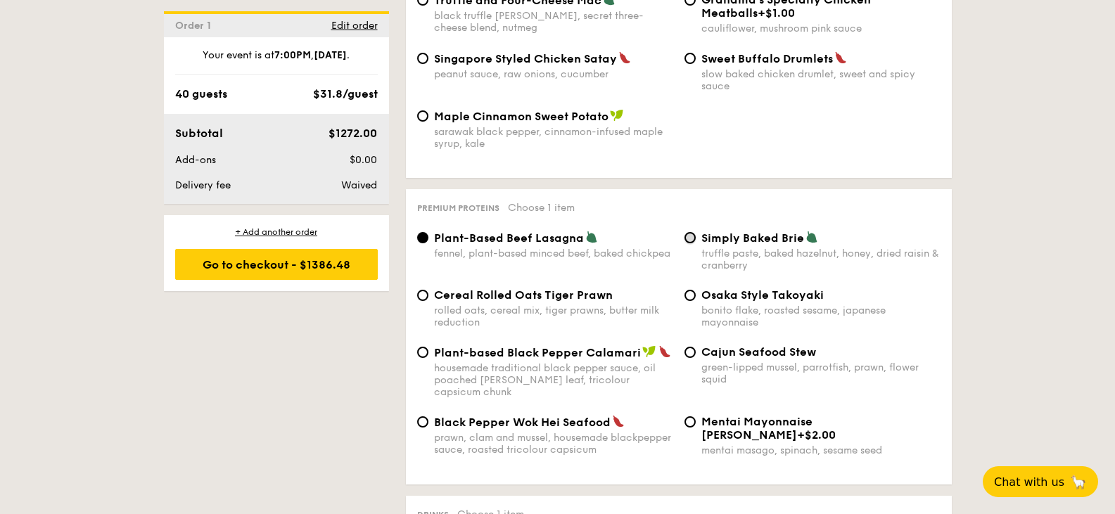
click at [695, 232] on input "Simply Baked Brie truffle paste, baked hazelnut, honey, dried raisin & cranberry" at bounding box center [690, 237] width 11 height 11
radio input "true"
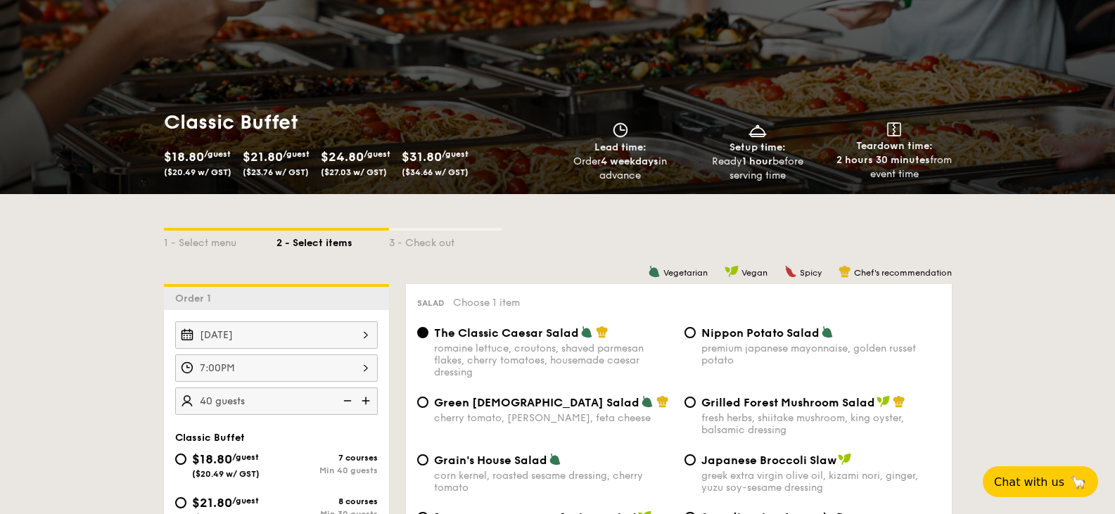
scroll to position [0, 0]
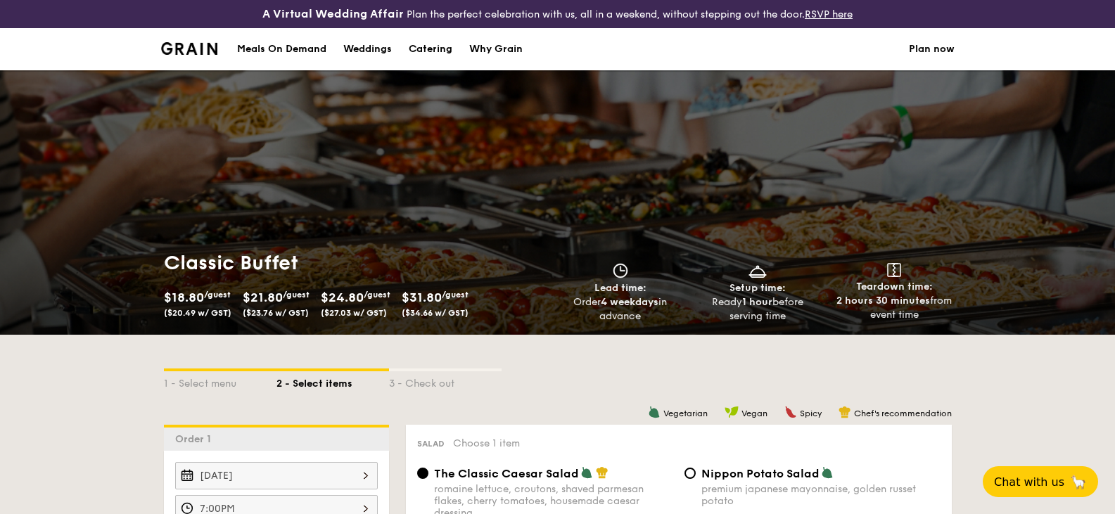
click at [357, 45] on div "Weddings" at bounding box center [367, 49] width 49 height 42
click at [358, 45] on div "Weddings" at bounding box center [367, 49] width 49 height 42
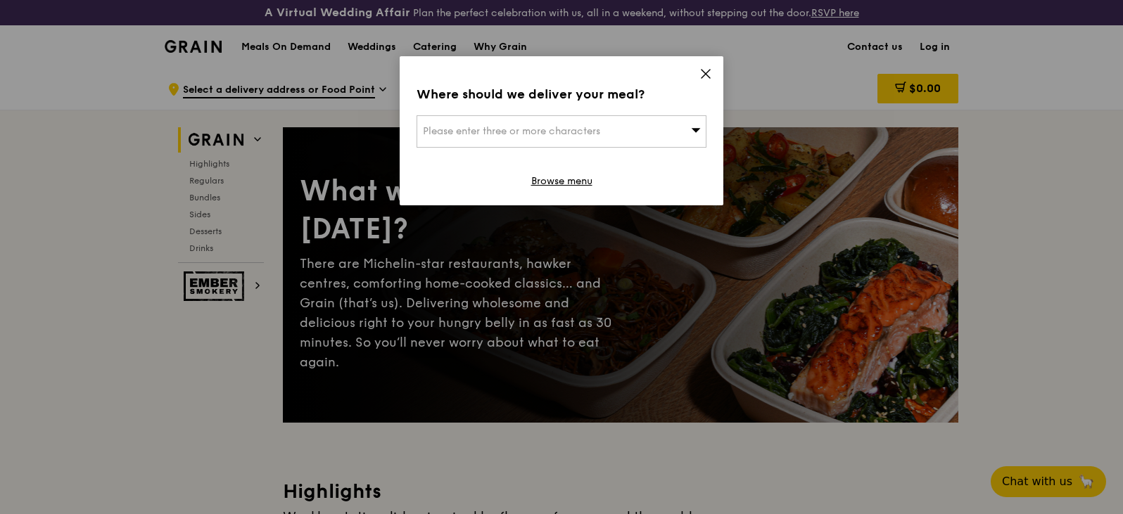
click at [704, 68] on icon at bounding box center [706, 74] width 13 height 13
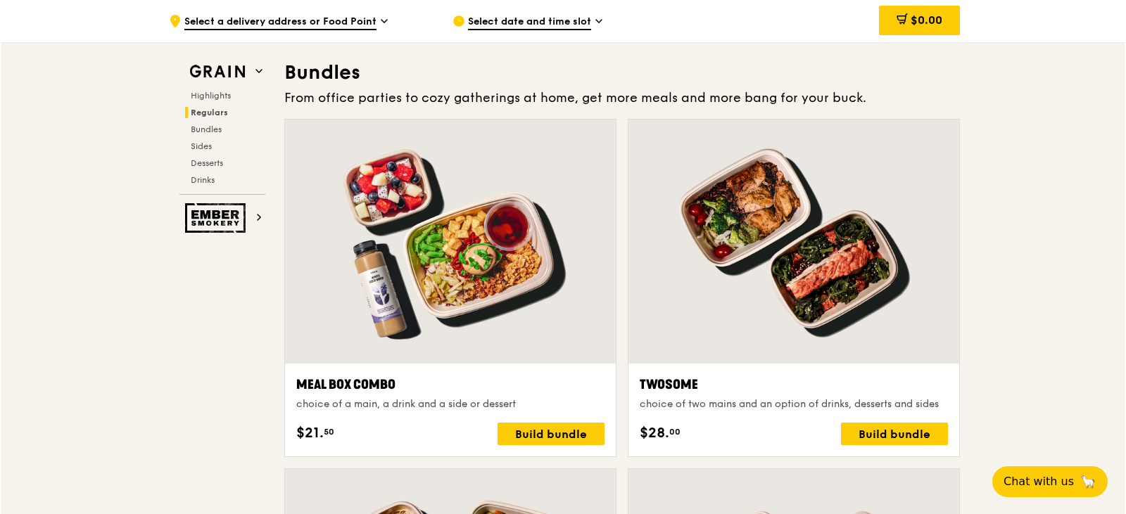
scroll to position [2041, 0]
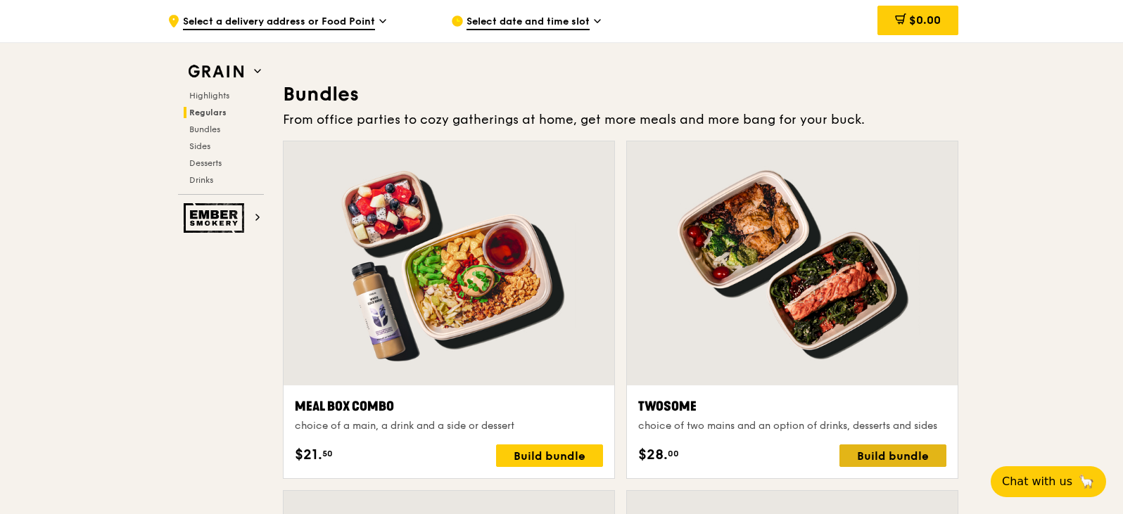
click at [909, 455] on div "Build bundle" at bounding box center [893, 456] width 107 height 23
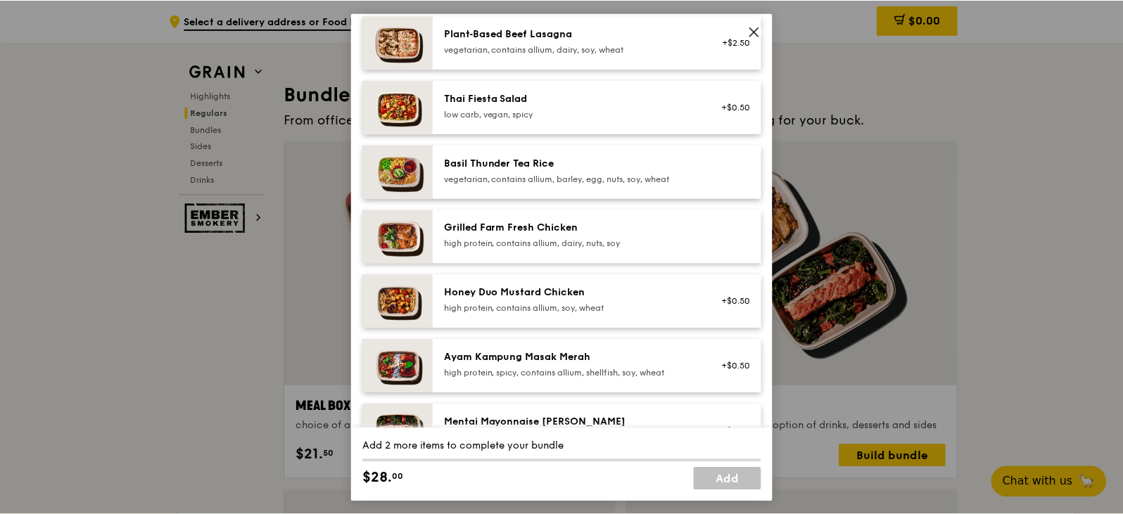
scroll to position [211, 0]
click at [706, 303] on div "+$0.50" at bounding box center [733, 300] width 54 height 31
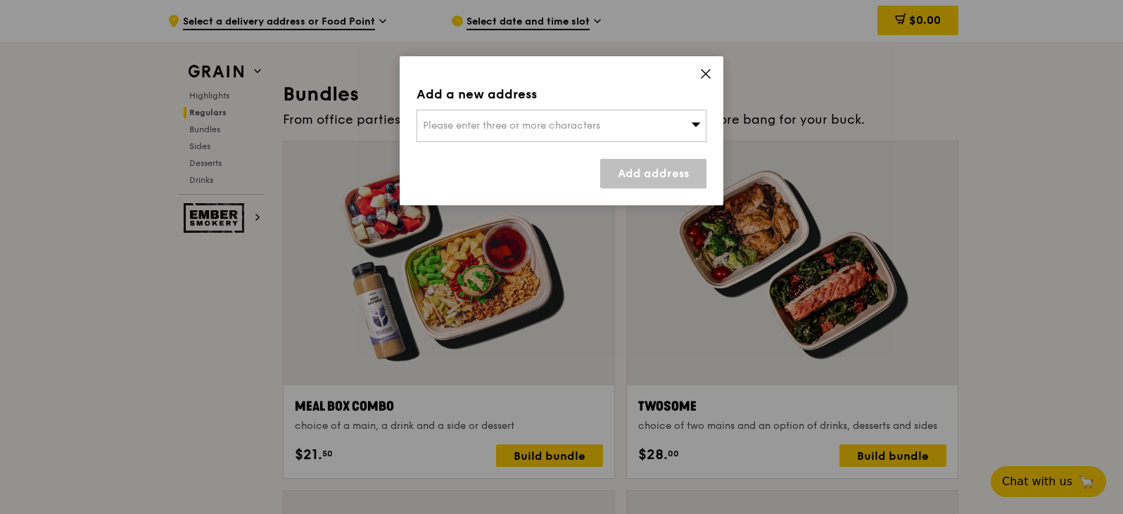
click at [596, 125] on span "Please enter three or more characters" at bounding box center [511, 126] width 177 height 12
type input "049624"
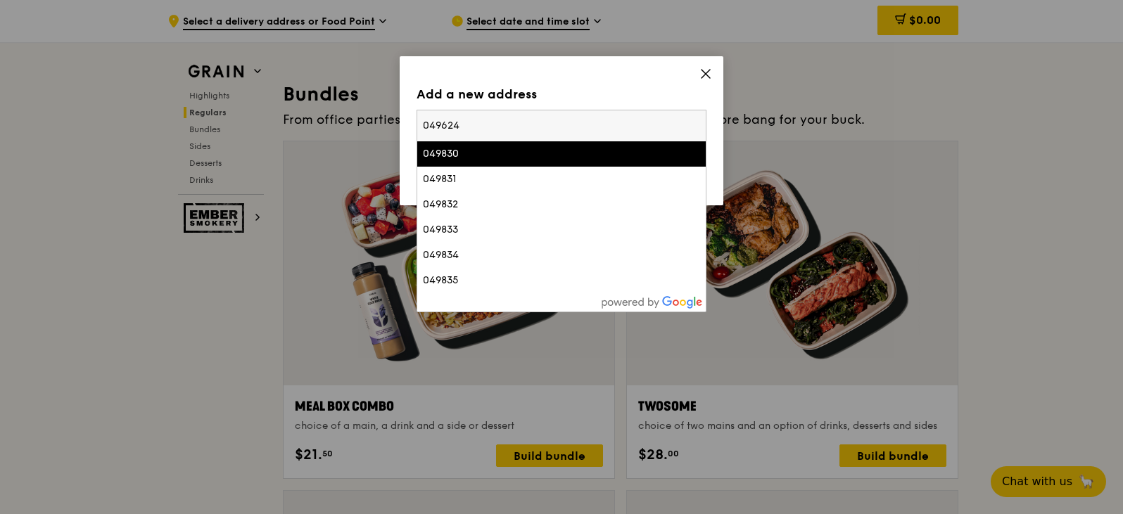
click at [483, 132] on input "049624" at bounding box center [561, 125] width 289 height 31
drag, startPoint x: 505, startPoint y: 129, endPoint x: 377, endPoint y: 127, distance: 127.4
click at [376, 127] on div "Add a new address Please enter three or more characters 049624 049830 049831 04…" at bounding box center [561, 257] width 1123 height 514
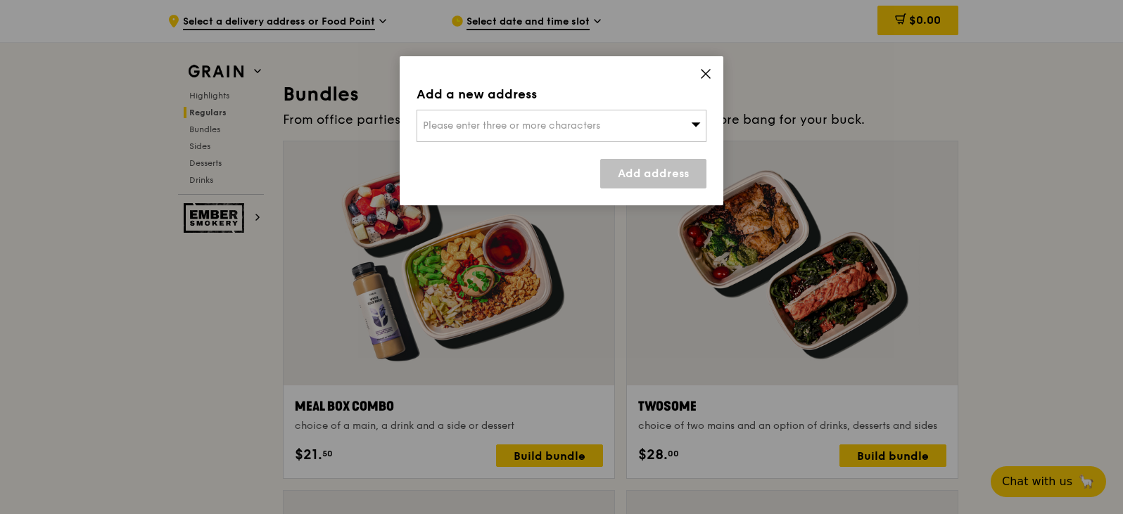
click at [468, 125] on span "Please enter three or more characters" at bounding box center [511, 126] width 177 height 12
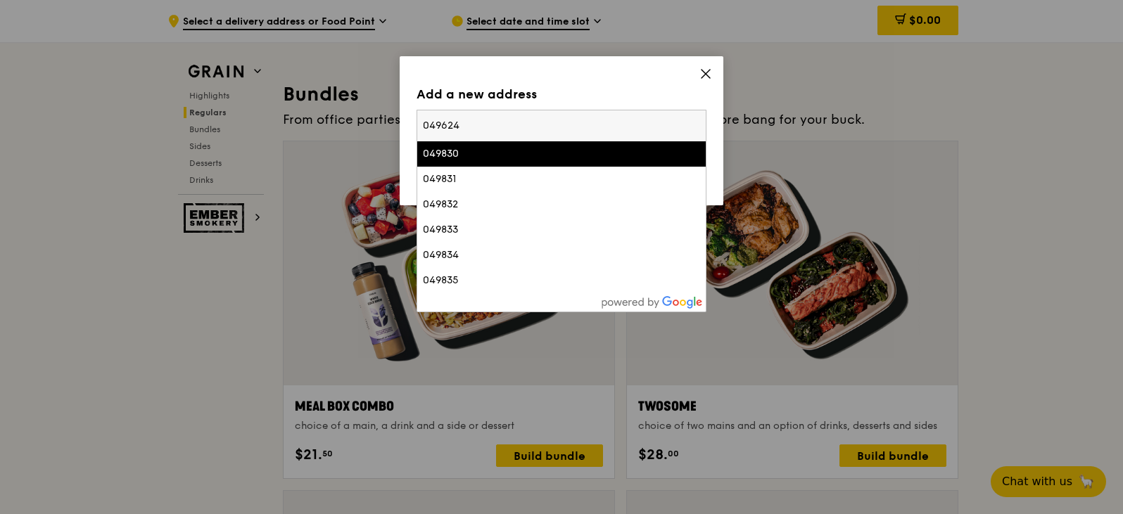
click at [462, 123] on input "049624" at bounding box center [561, 125] width 289 height 31
type input "0"
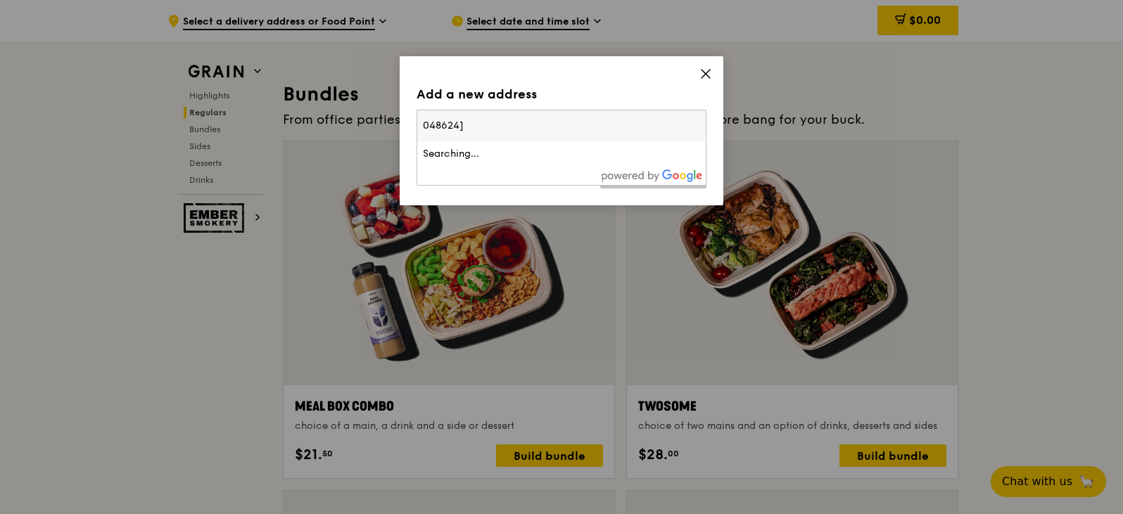
type input "048624"
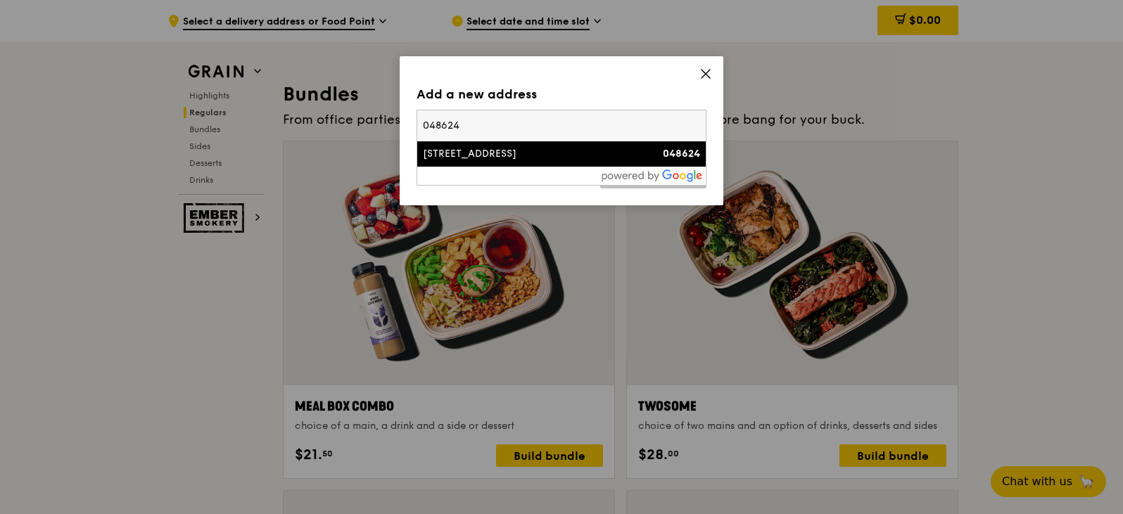
click at [481, 153] on div "80 Raffles Place" at bounding box center [527, 154] width 208 height 14
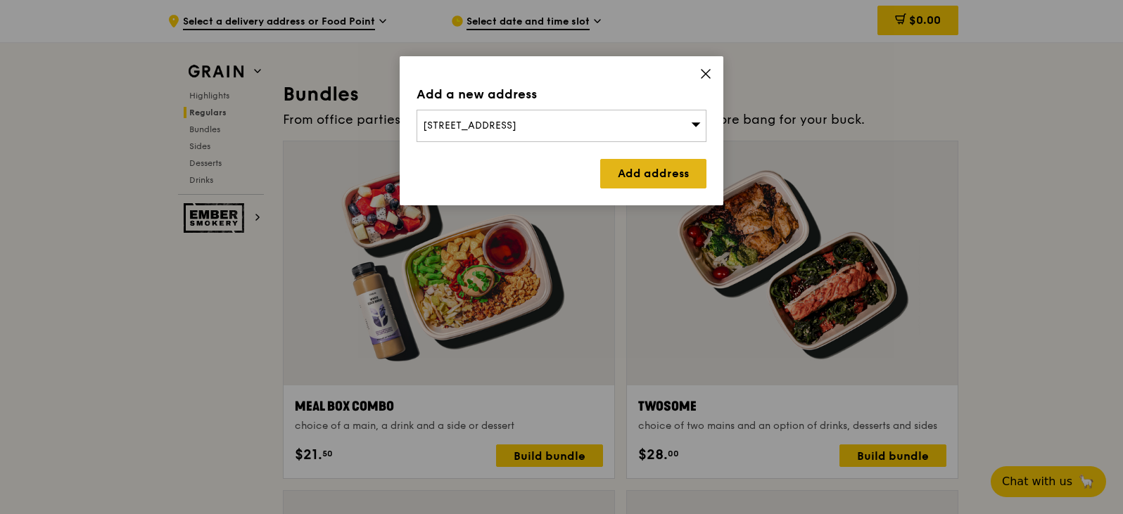
click at [639, 182] on link "Add address" at bounding box center [653, 174] width 106 height 30
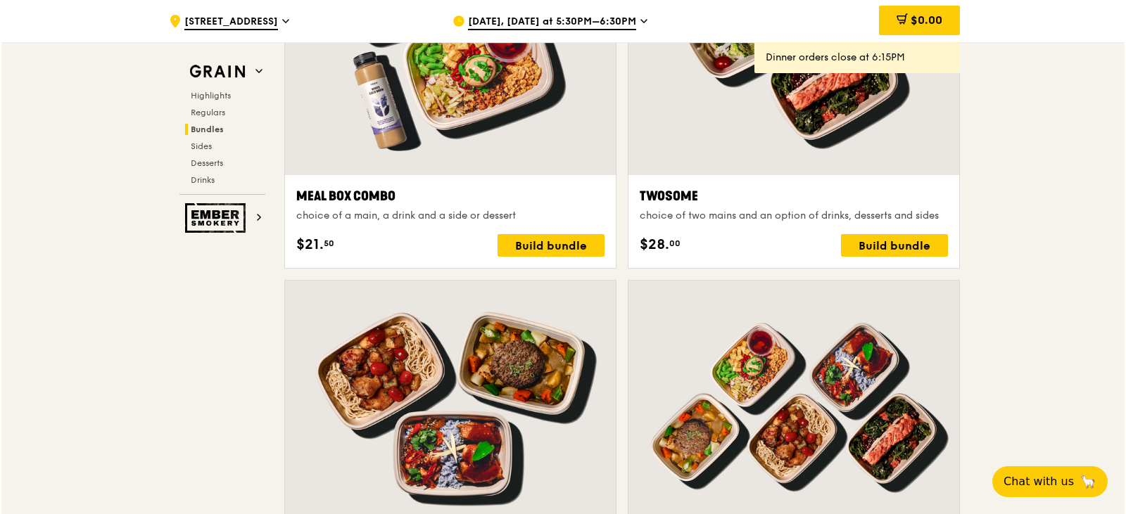
scroll to position [2252, 0]
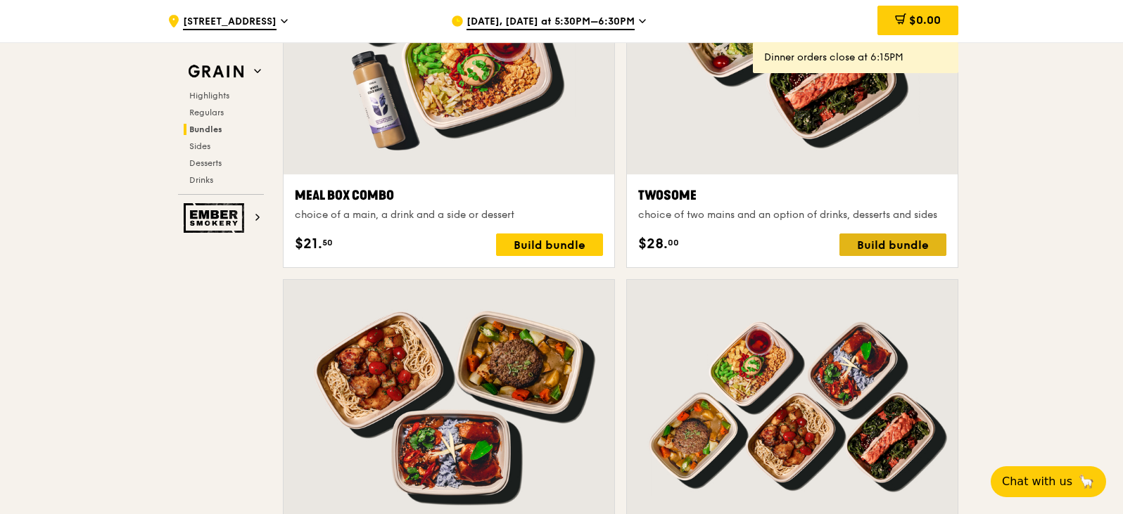
click at [898, 244] on div "Build bundle" at bounding box center [893, 245] width 107 height 23
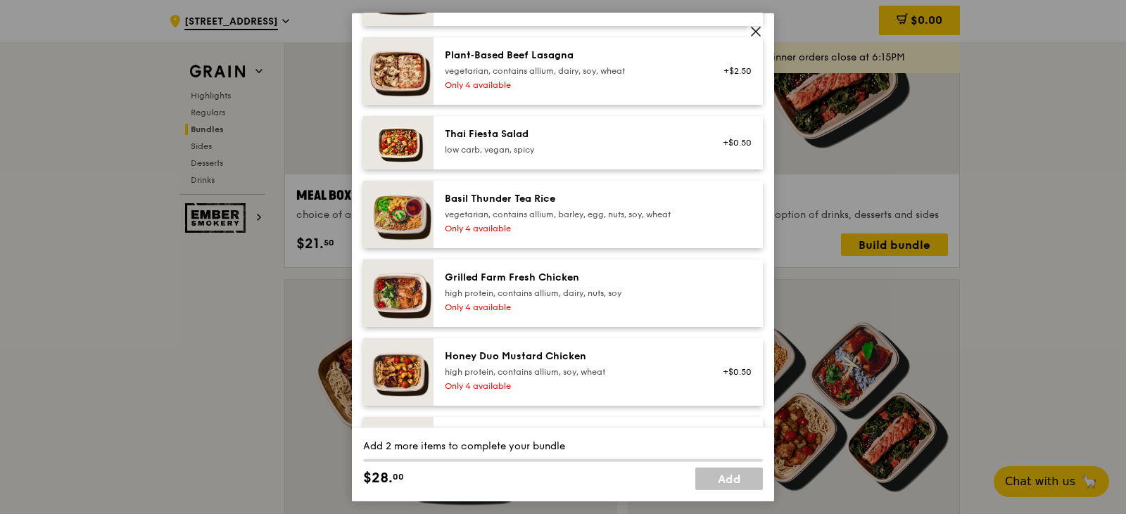
scroll to position [352, 0]
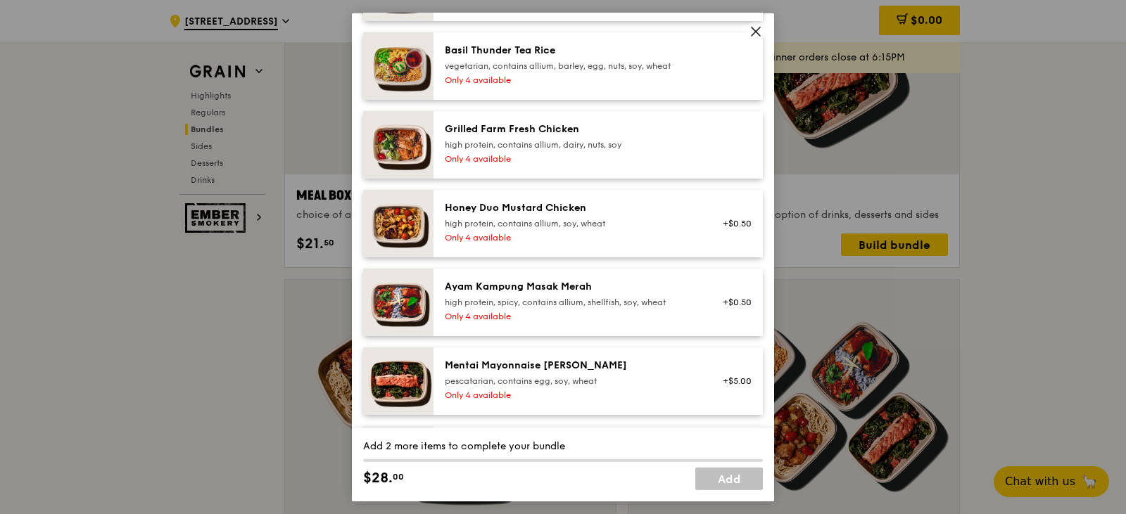
click at [650, 232] on div "Only 4 available" at bounding box center [571, 237] width 253 height 11
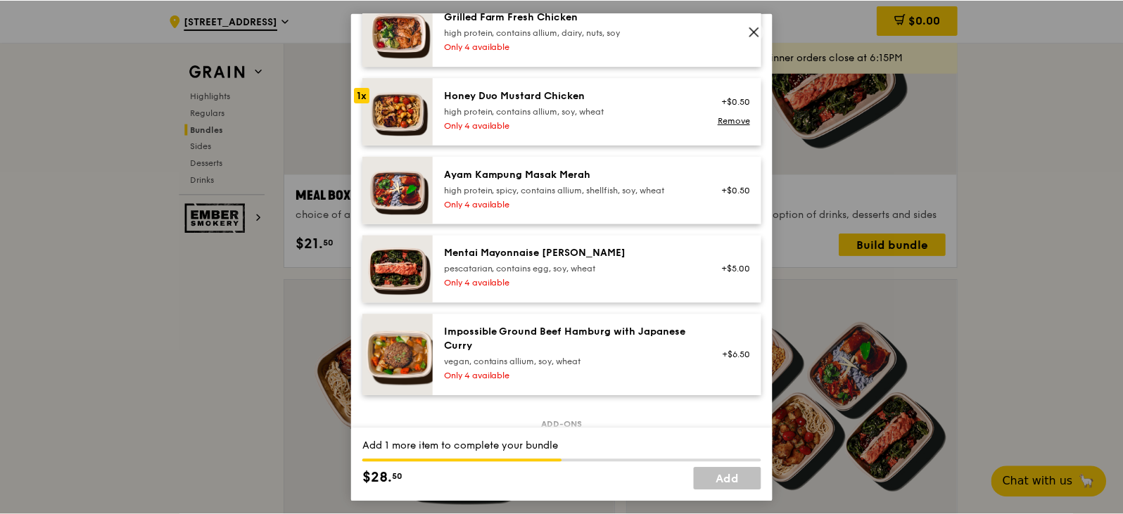
scroll to position [422, 0]
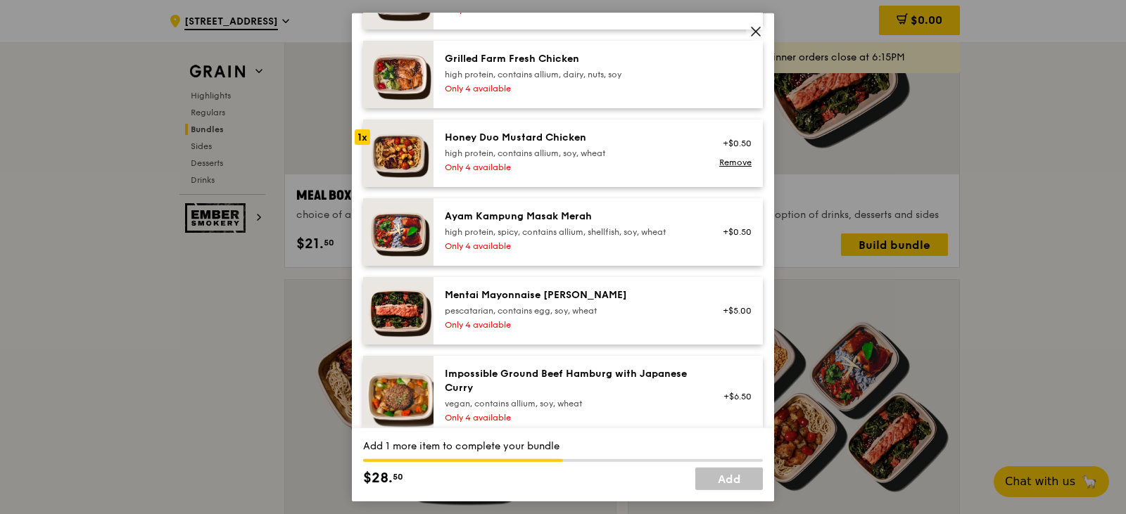
click at [628, 305] on div "pescatarian, contains egg, soy, wheat" at bounding box center [571, 310] width 253 height 11
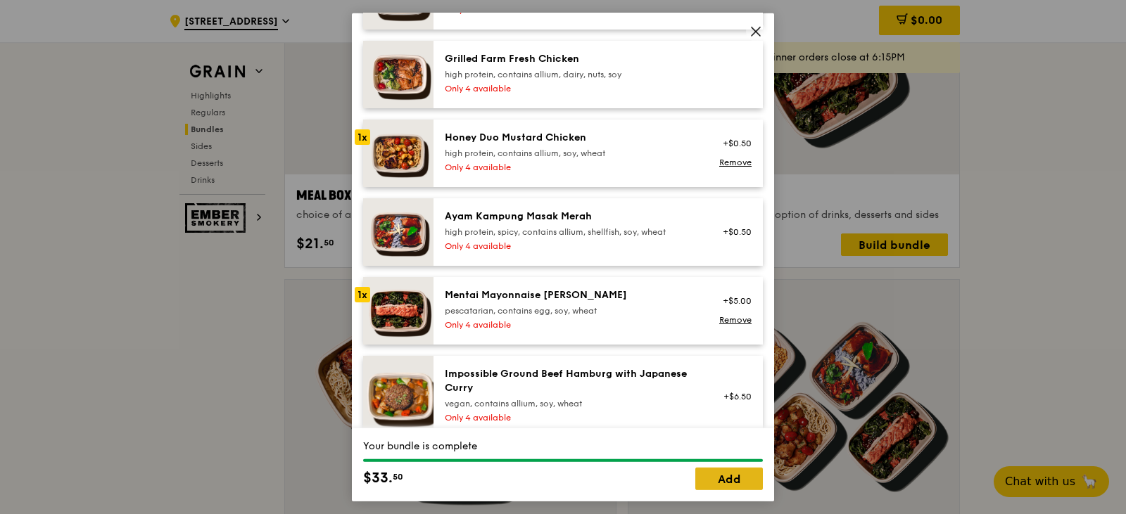
click at [730, 480] on link "Add" at bounding box center [729, 479] width 68 height 23
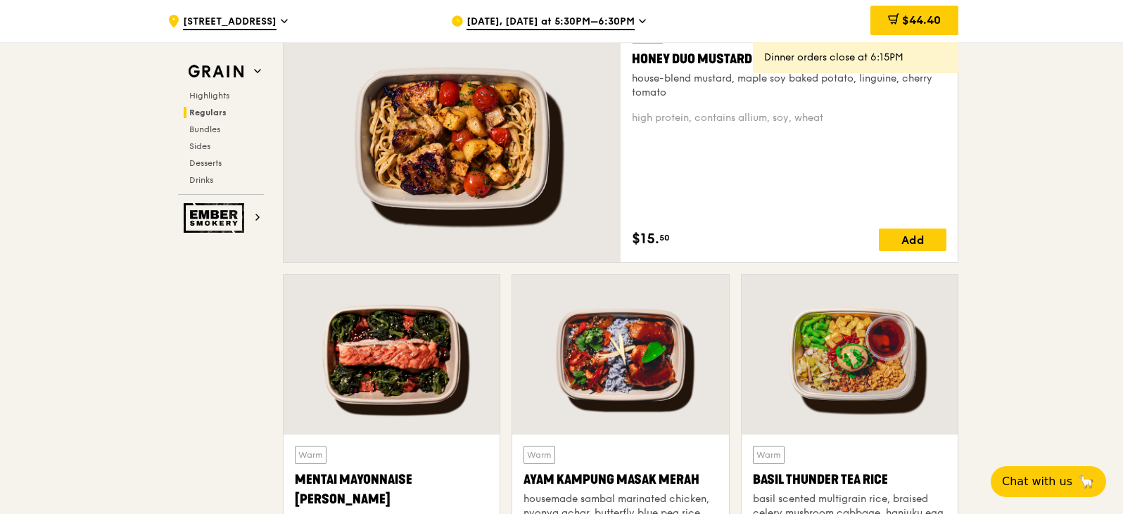
scroll to position [1056, 0]
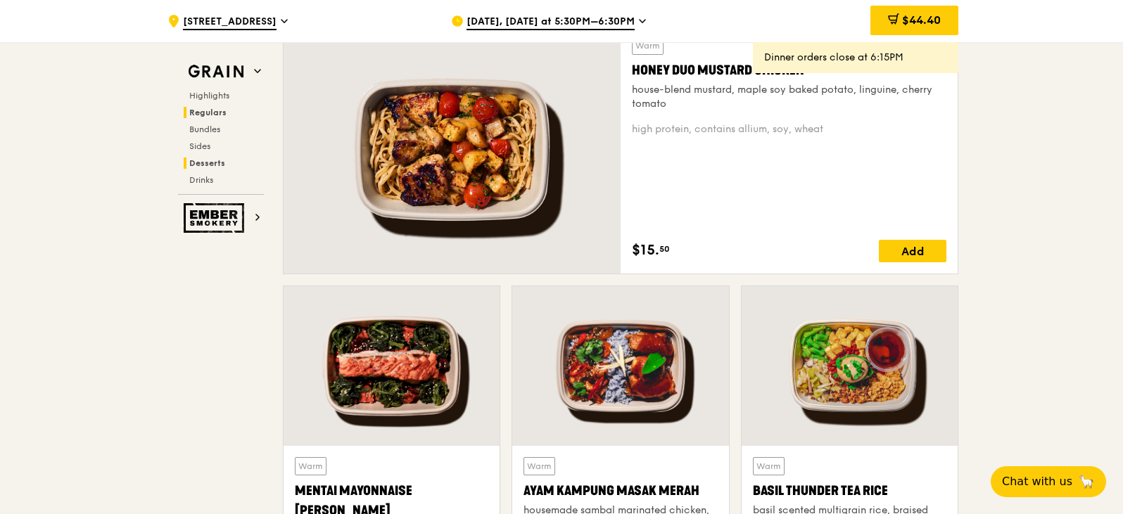
click at [203, 163] on span "Desserts" at bounding box center [207, 163] width 36 height 10
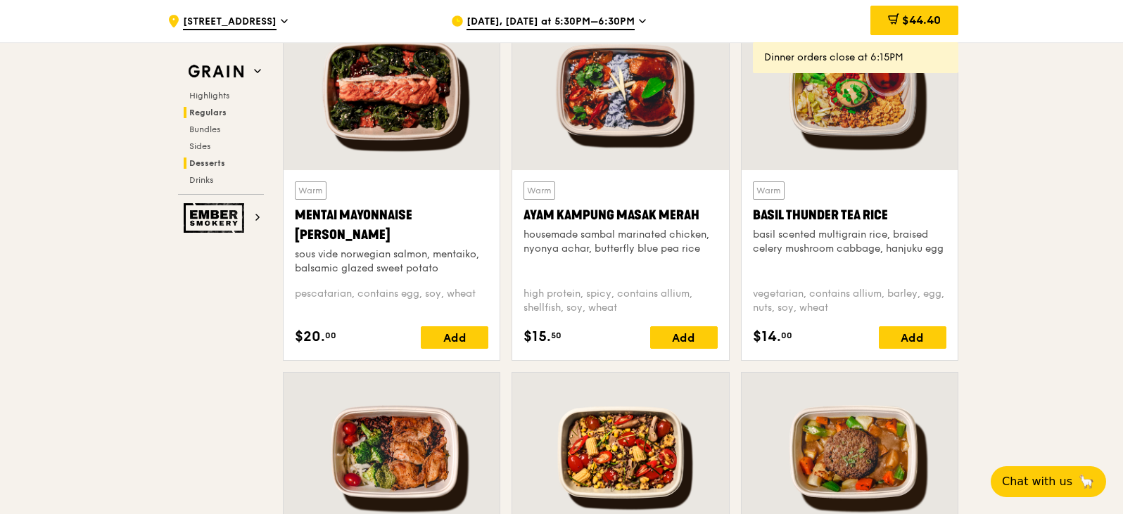
click at [203, 163] on span "Desserts" at bounding box center [207, 163] width 36 height 10
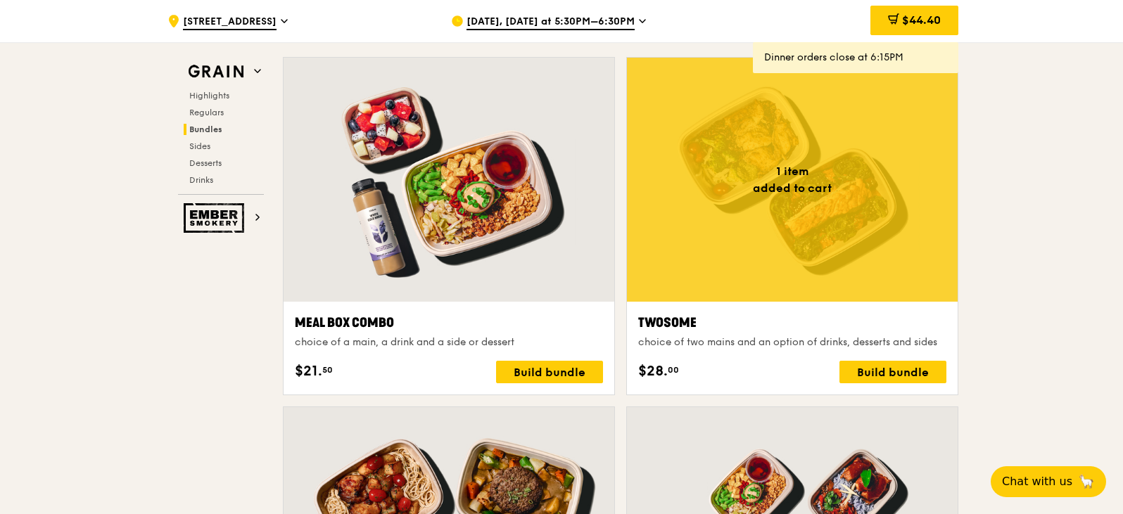
scroll to position [1816, 0]
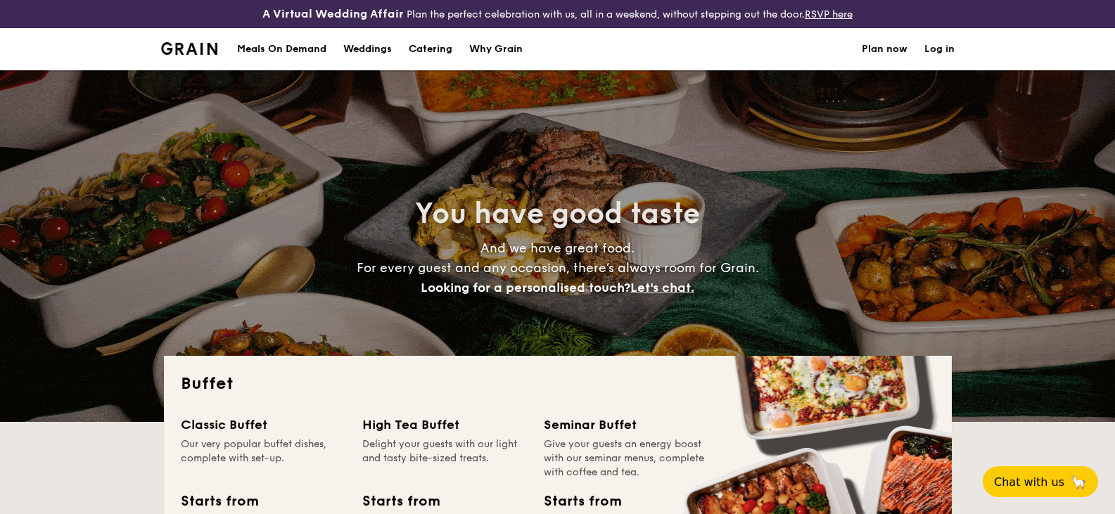
select select
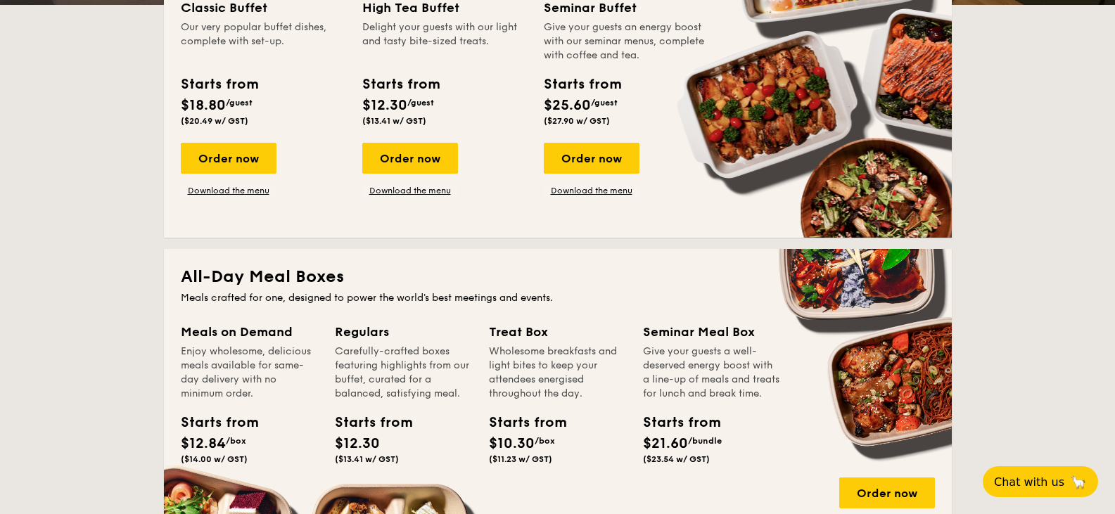
scroll to position [422, 0]
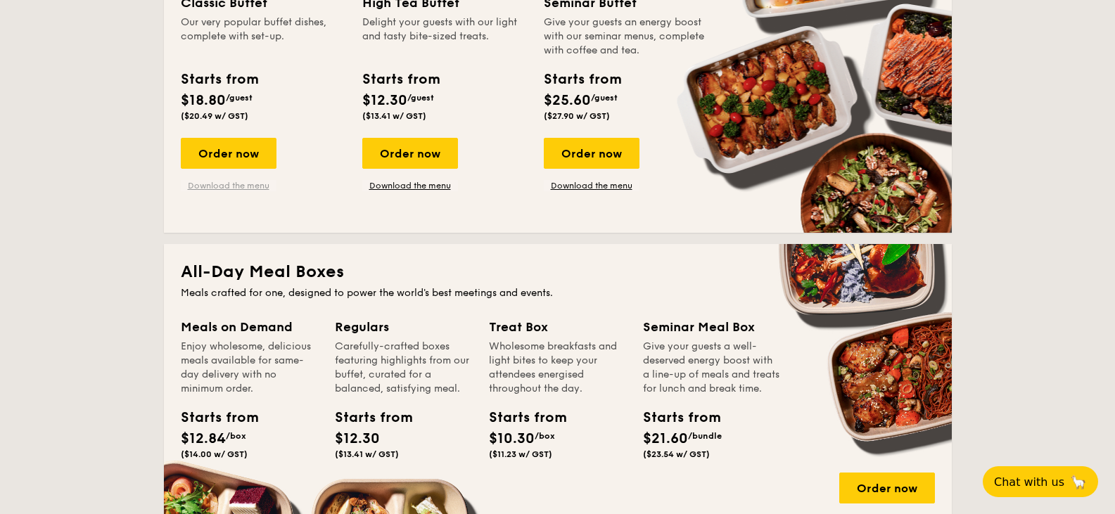
click at [229, 186] on link "Download the menu" at bounding box center [229, 185] width 96 height 11
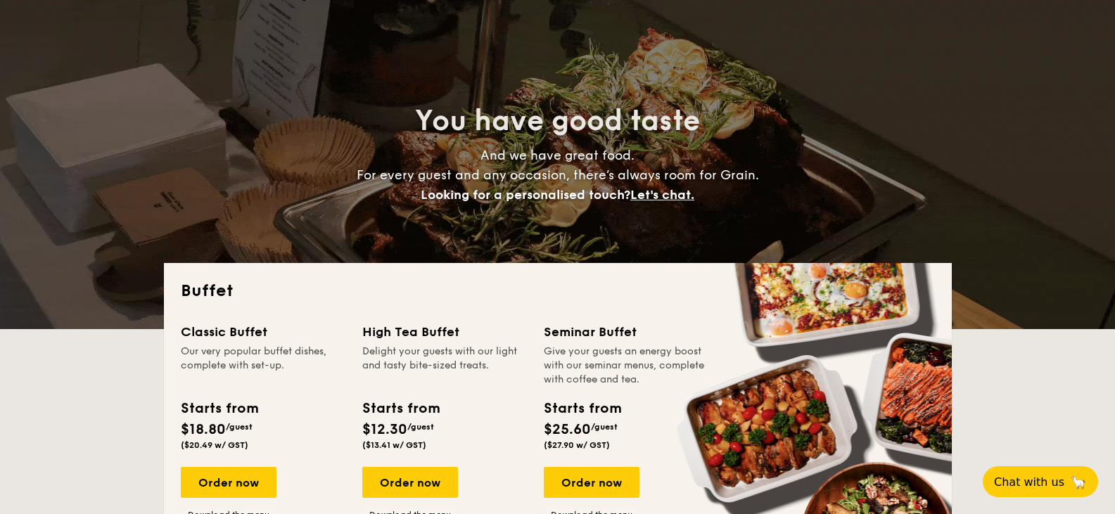
scroll to position [0, 0]
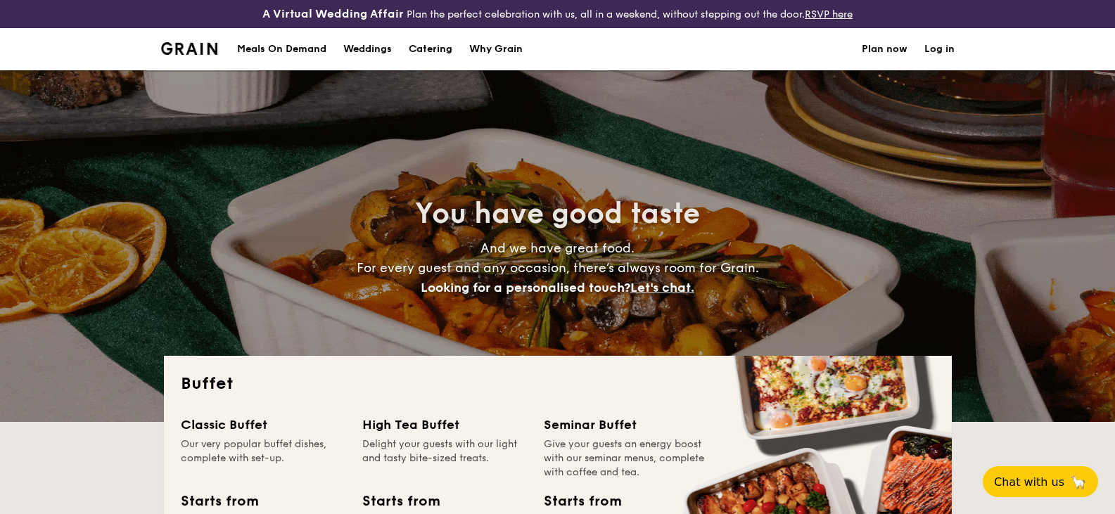
click at [441, 46] on h1 "Catering" at bounding box center [431, 49] width 44 height 42
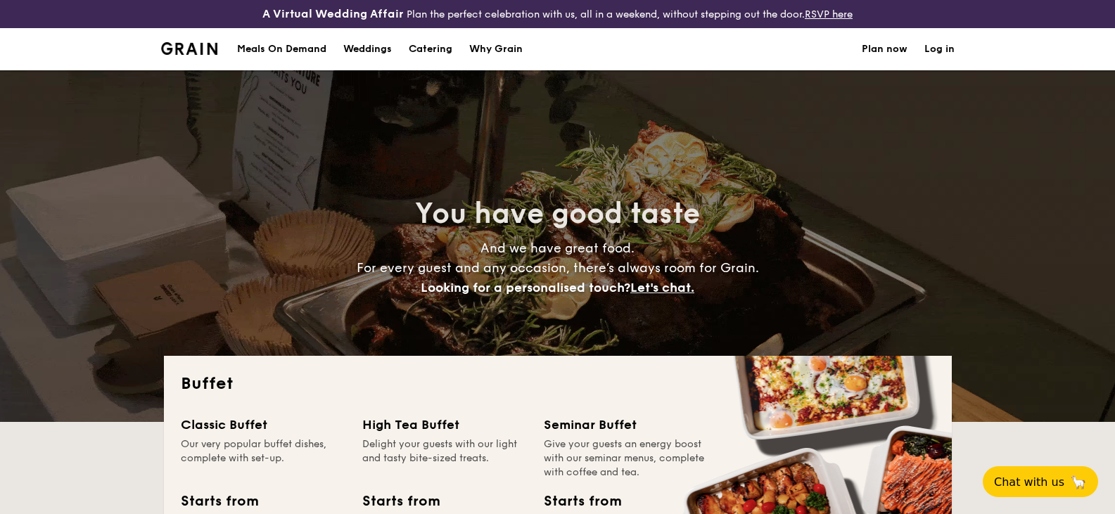
click at [434, 46] on h1 "Catering" at bounding box center [431, 49] width 44 height 42
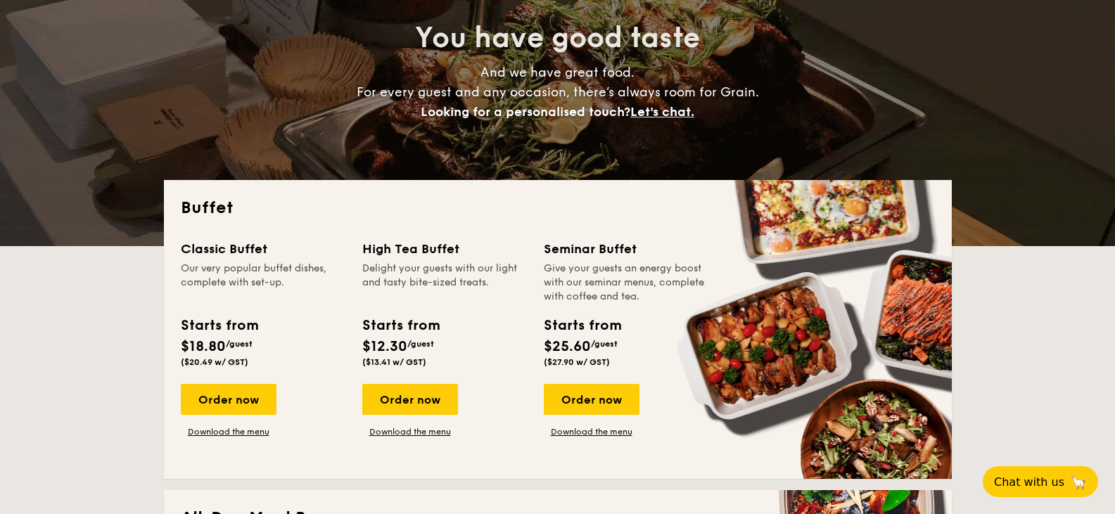
scroll to position [211, 0]
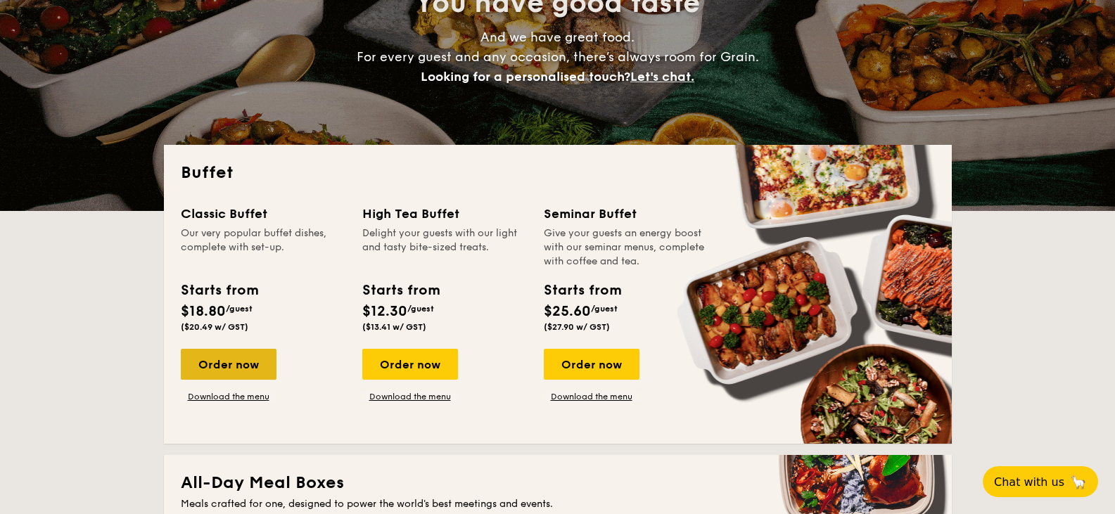
click at [221, 367] on div "Order now" at bounding box center [229, 364] width 96 height 31
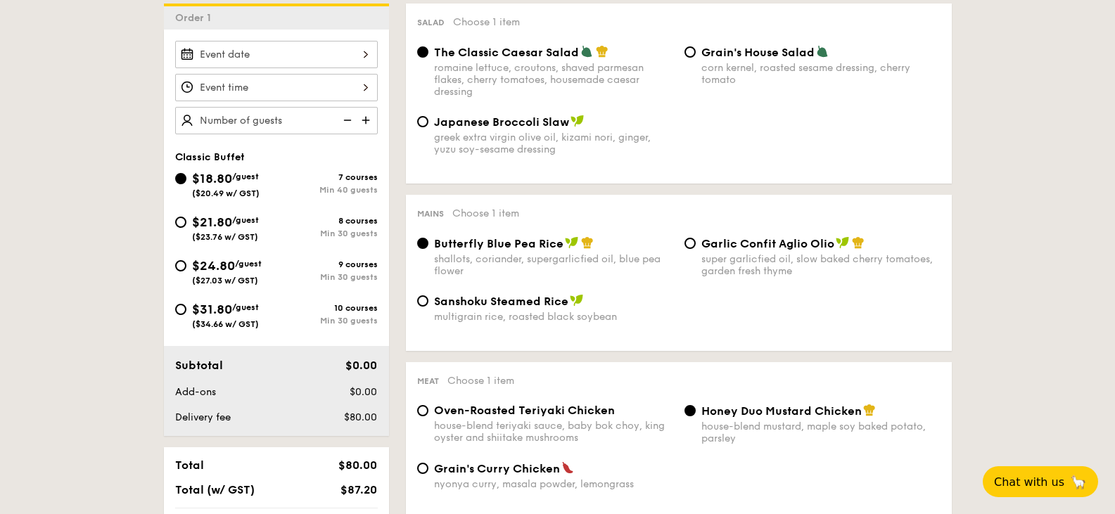
scroll to position [422, 0]
click at [365, 53] on input "Smoked Mesquite Whole Chicken brined in our in-house blend of herbs and spices,…" at bounding box center [276, 53] width 203 height 27
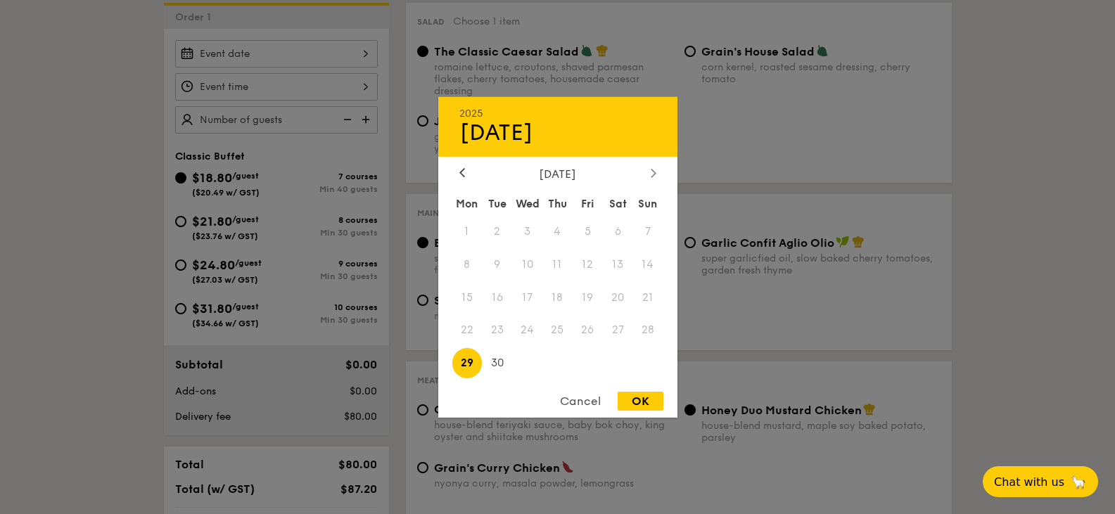
click at [650, 169] on div at bounding box center [653, 173] width 13 height 13
click at [524, 265] on span "8" at bounding box center [527, 264] width 30 height 30
click at [640, 405] on div "OK" at bounding box center [641, 401] width 46 height 19
type input "[DATE]"
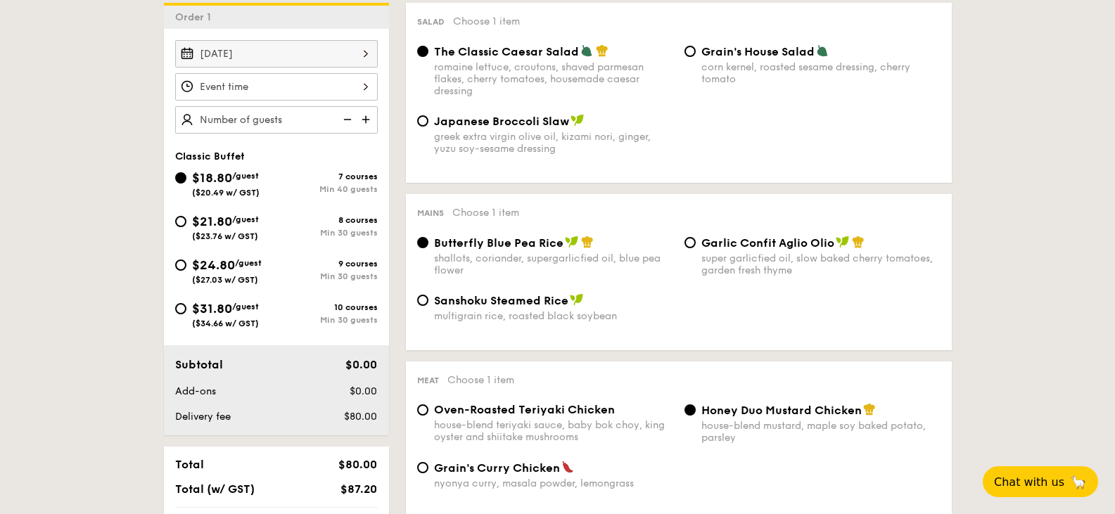
click at [361, 84] on input "Smoked Mesquite Whole Chicken brined in our in-house blend of herbs and spices,…" at bounding box center [276, 86] width 203 height 27
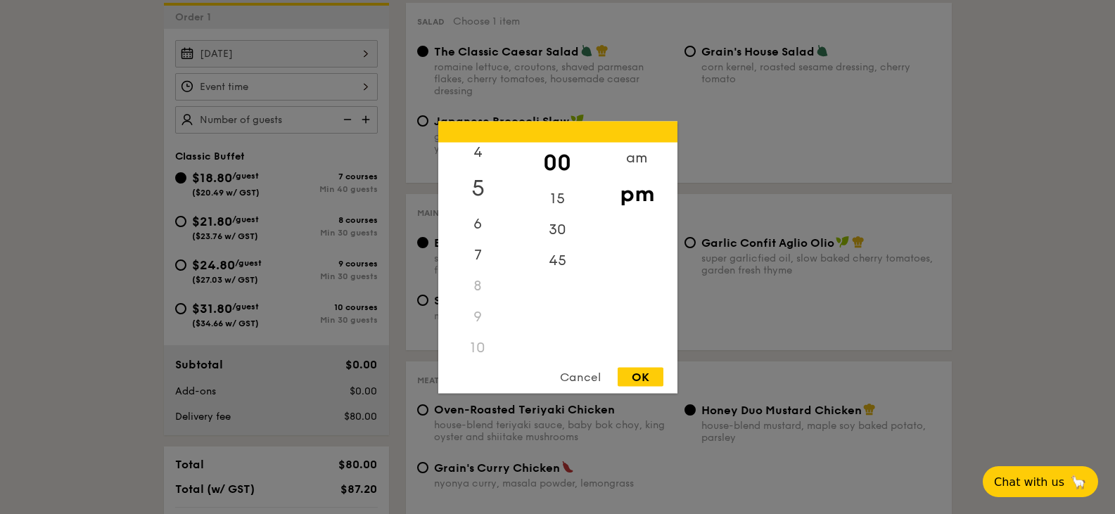
scroll to position [141, 0]
click at [477, 217] on div "6" at bounding box center [478, 217] width 80 height 41
click at [555, 267] on div "45" at bounding box center [558, 265] width 80 height 41
click at [479, 260] on div "7" at bounding box center [478, 258] width 80 height 41
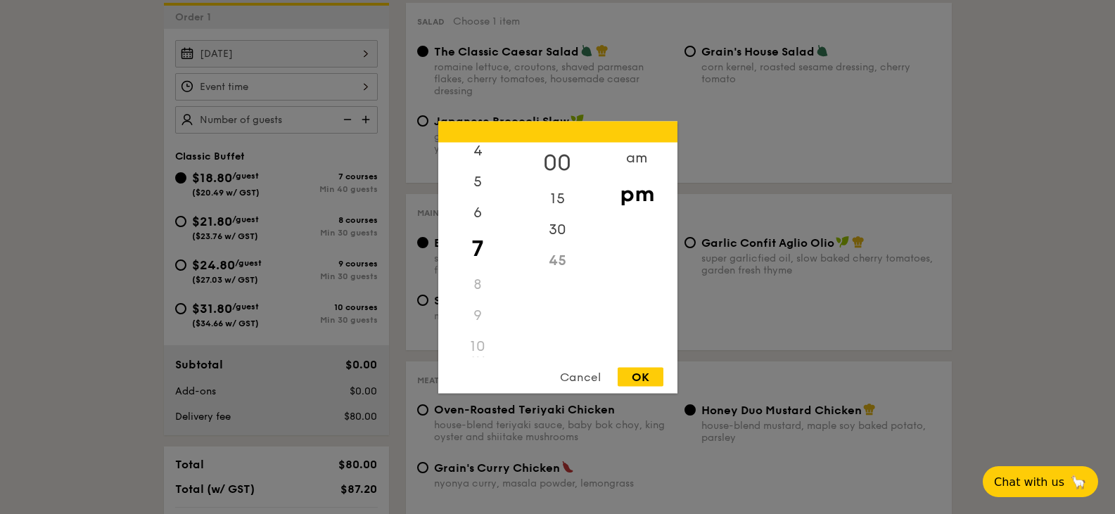
click at [557, 158] on div "00" at bounding box center [558, 162] width 80 height 41
click at [644, 381] on div "OK" at bounding box center [641, 376] width 46 height 19
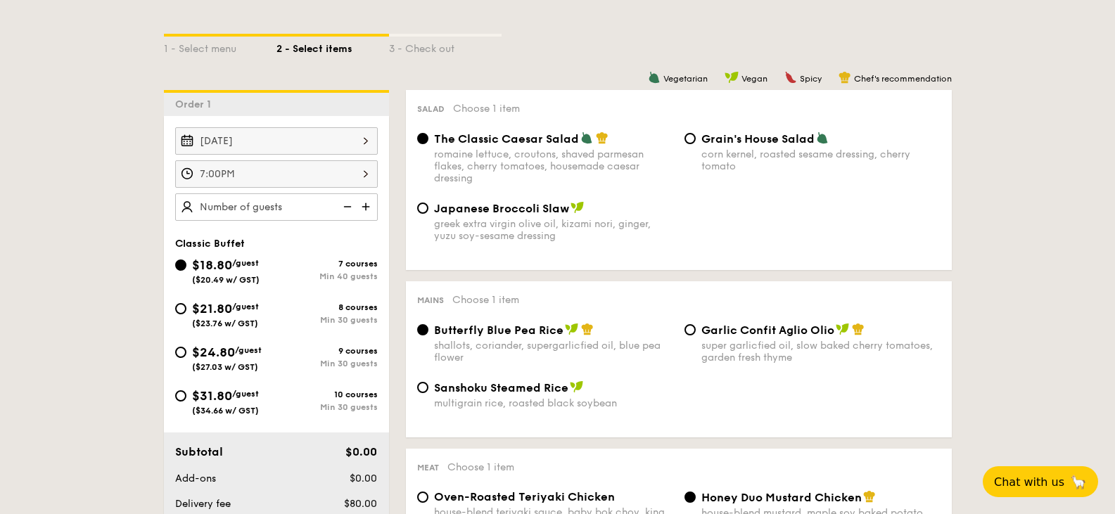
scroll to position [351, 0]
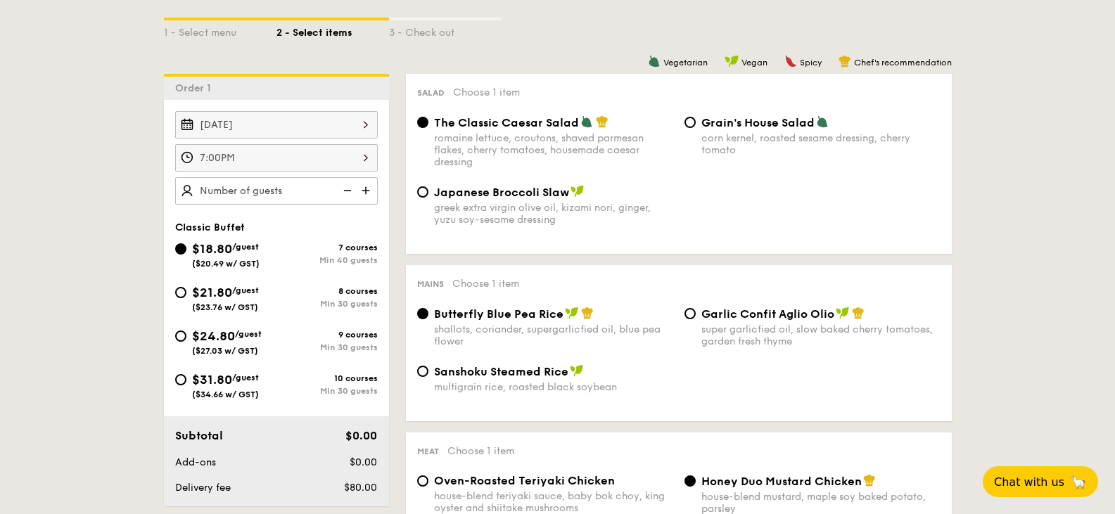
click at [365, 158] on input "7:00PM" at bounding box center [276, 157] width 203 height 27
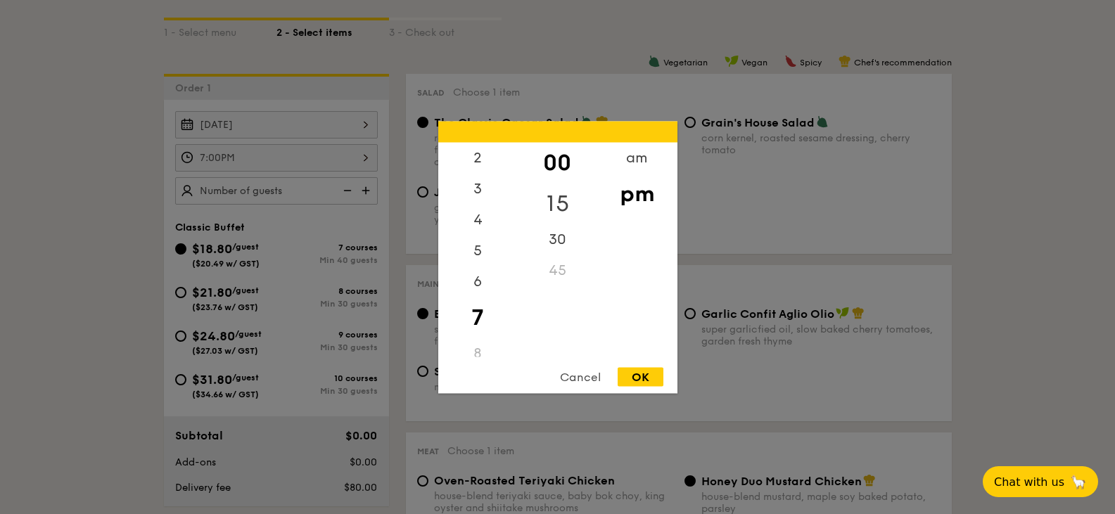
click at [547, 204] on div "15" at bounding box center [558, 203] width 80 height 41
click at [645, 374] on div "OK" at bounding box center [641, 376] width 46 height 19
type input "7:15PM"
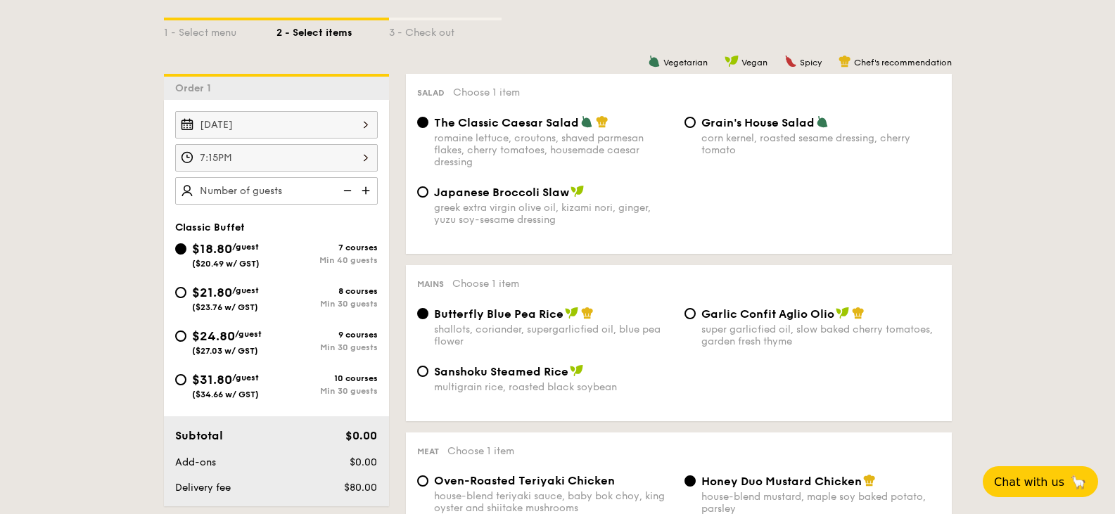
click at [265, 191] on input "text" at bounding box center [276, 190] width 203 height 27
click at [278, 231] on div "Classic Buffet" at bounding box center [276, 228] width 203 height 12
type input "40 guests"
click at [228, 339] on span "$24.80" at bounding box center [213, 336] width 43 height 15
click at [186, 339] on input "$24.80 /guest ($27.03 w/ GST) 9 courses Min 30 guests" at bounding box center [180, 336] width 11 height 11
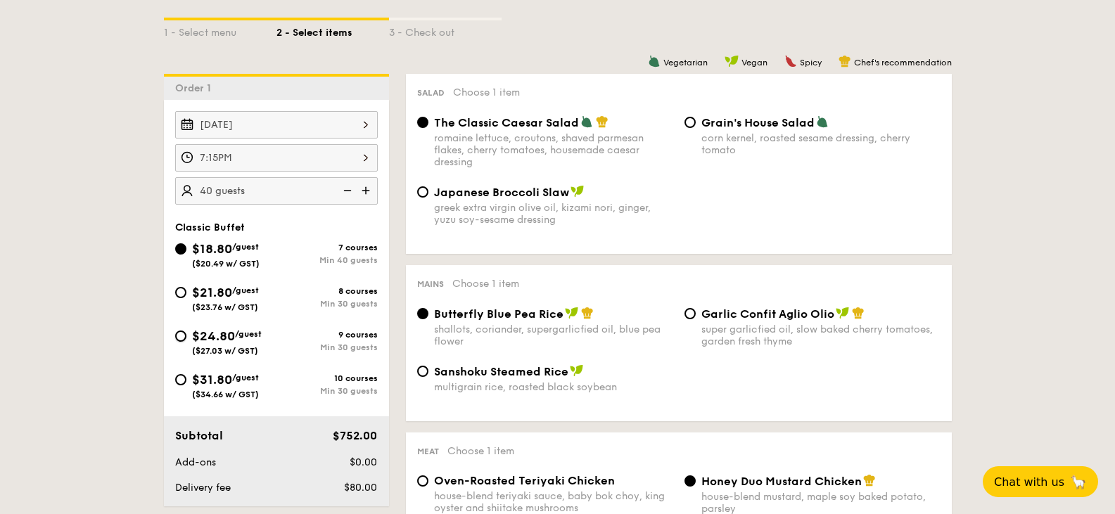
radio input "true"
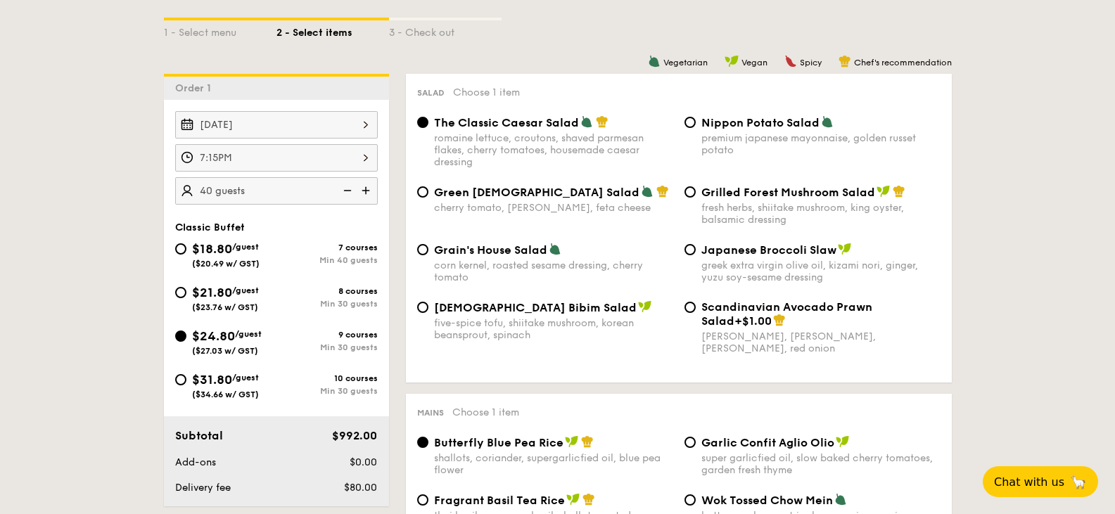
click at [434, 249] on span "Grain's House Salad" at bounding box center [490, 250] width 113 height 13
click at [429, 249] on input "Grain's House Salad corn kernel, roasted sesame dressing, cherry tomato" at bounding box center [422, 249] width 11 height 11
radio input "true"
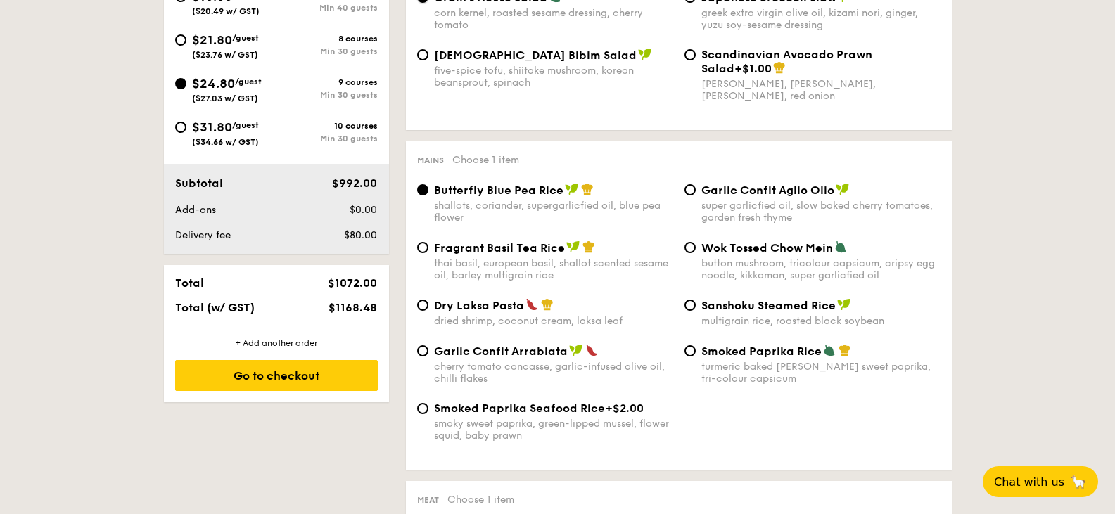
scroll to position [633, 0]
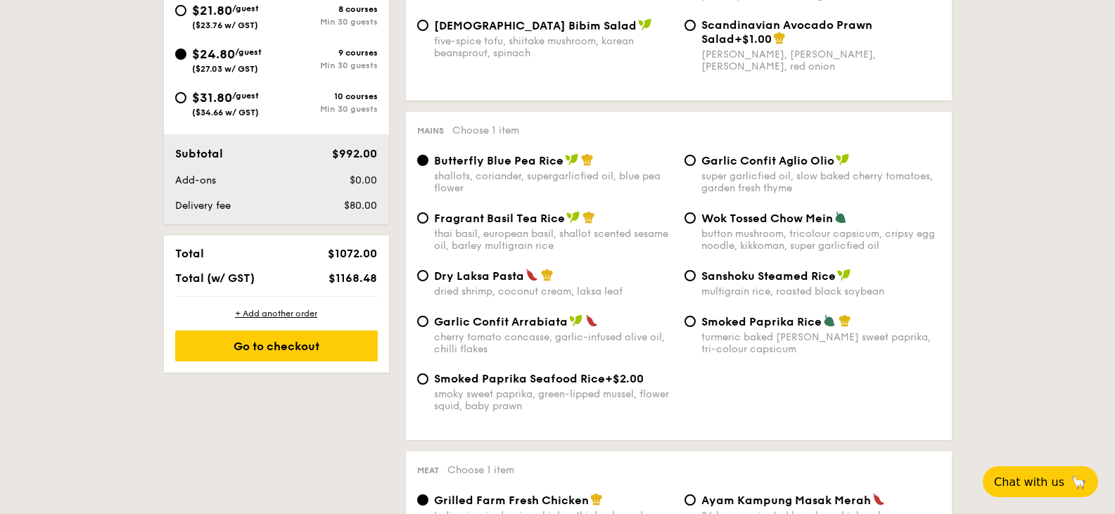
click at [443, 227] on div "Fragrant Basil Tea Rice thai basil, european basil, shallot scented sesame oil,…" at bounding box center [553, 231] width 239 height 41
click at [429, 224] on input "Fragrant Basil Tea Rice thai basil, european basil, shallot scented sesame oil,…" at bounding box center [422, 218] width 11 height 11
radio input "true"
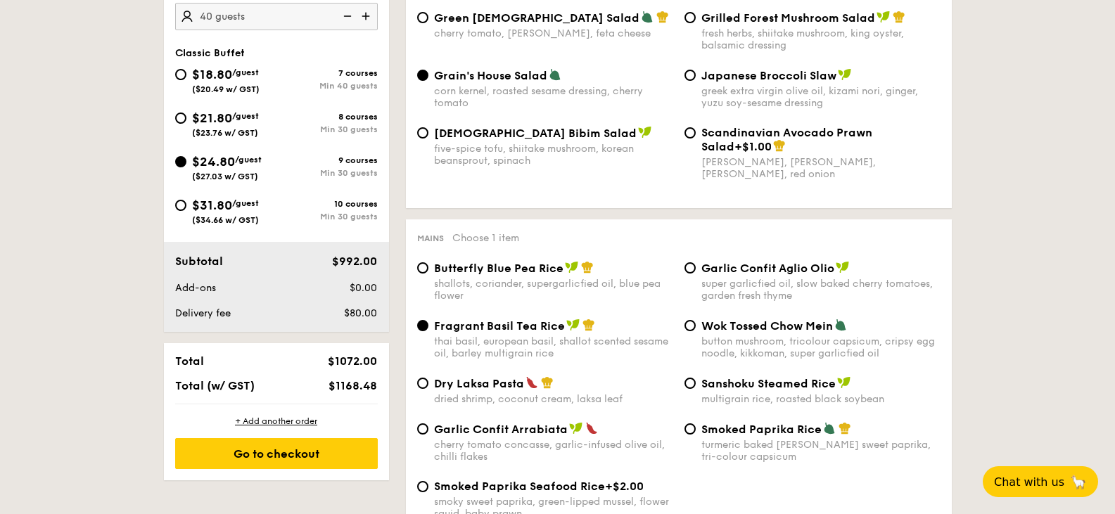
scroll to position [493, 0]
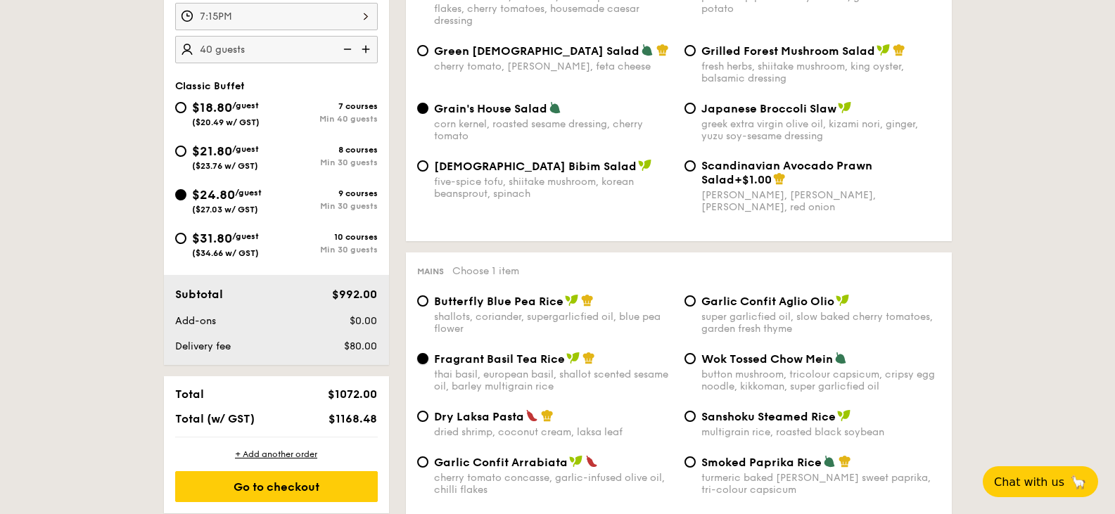
click at [238, 244] on div "$31.80 /guest ($34.66 w/ GST)" at bounding box center [225, 244] width 67 height 30
click at [186, 244] on input "$31.80 /guest ($34.66 w/ GST) 10 courses Min 30 guests" at bounding box center [180, 238] width 11 height 11
radio input "true"
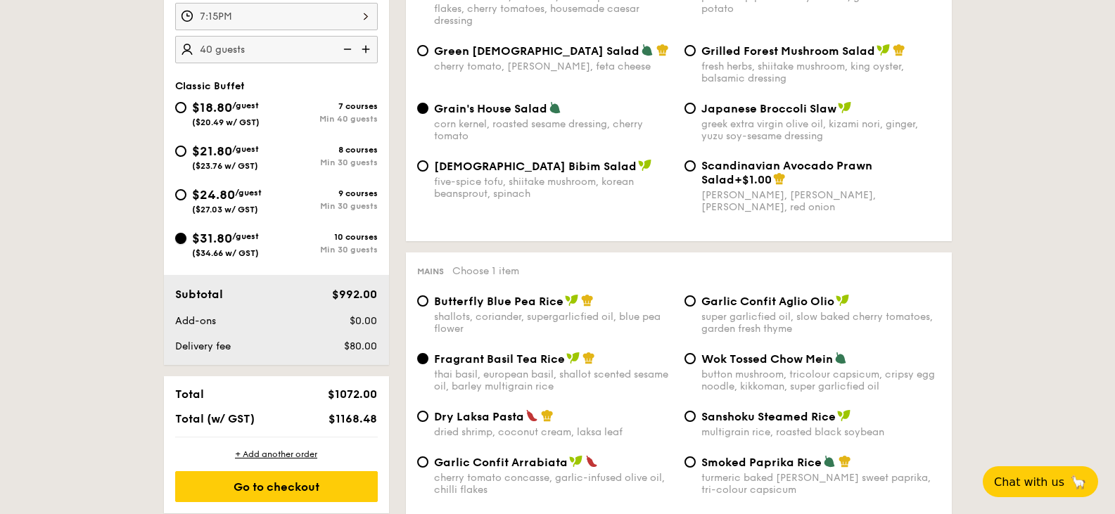
radio input "true"
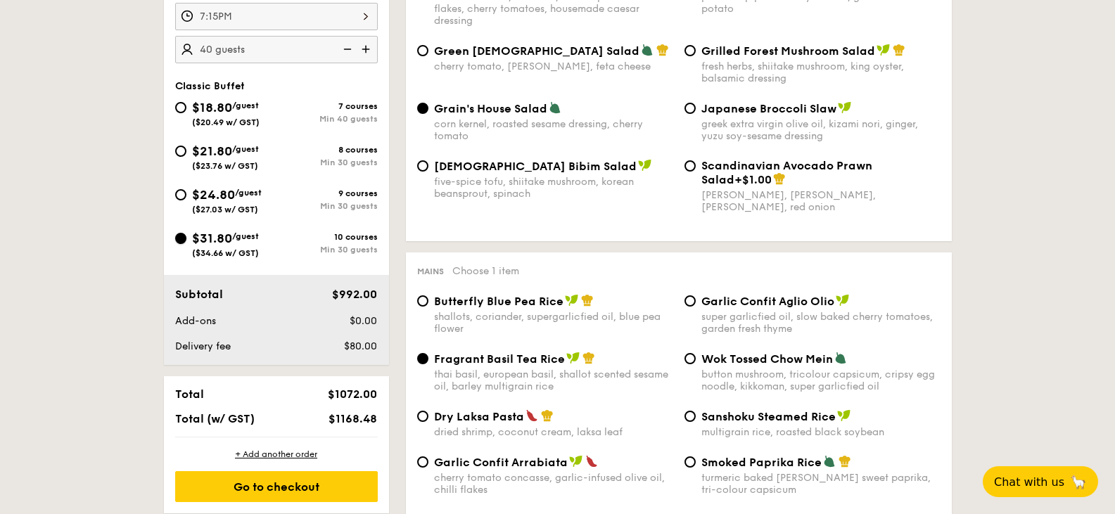
radio input "true"
click at [194, 199] on span "$24.80" at bounding box center [213, 194] width 43 height 15
click at [186, 199] on input "$24.80 /guest ($27.03 w/ GST) 9 courses Min 30 guests" at bounding box center [180, 194] width 11 height 11
radio input "true"
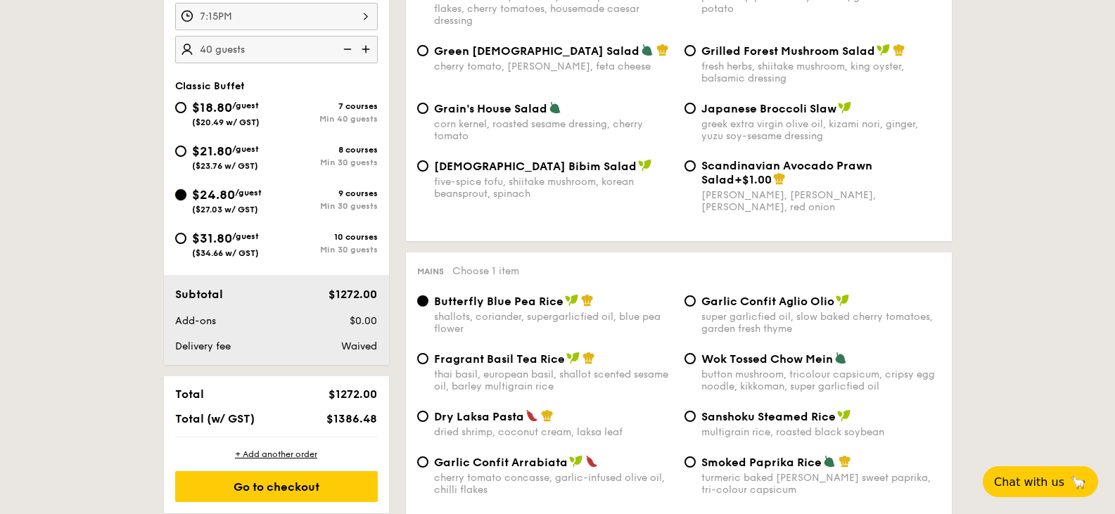
radio input "true"
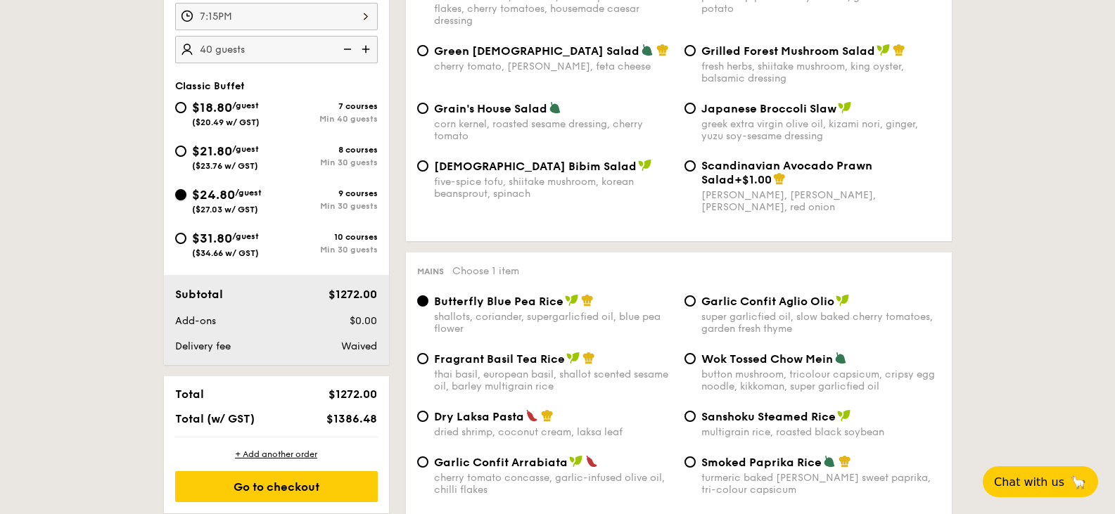
radio input "true"
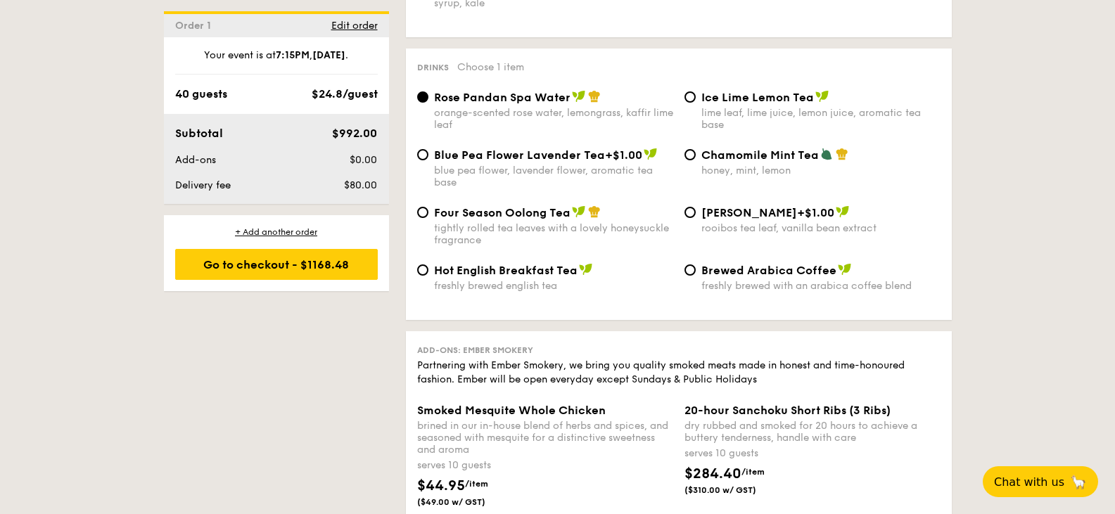
scroll to position [2745, 0]
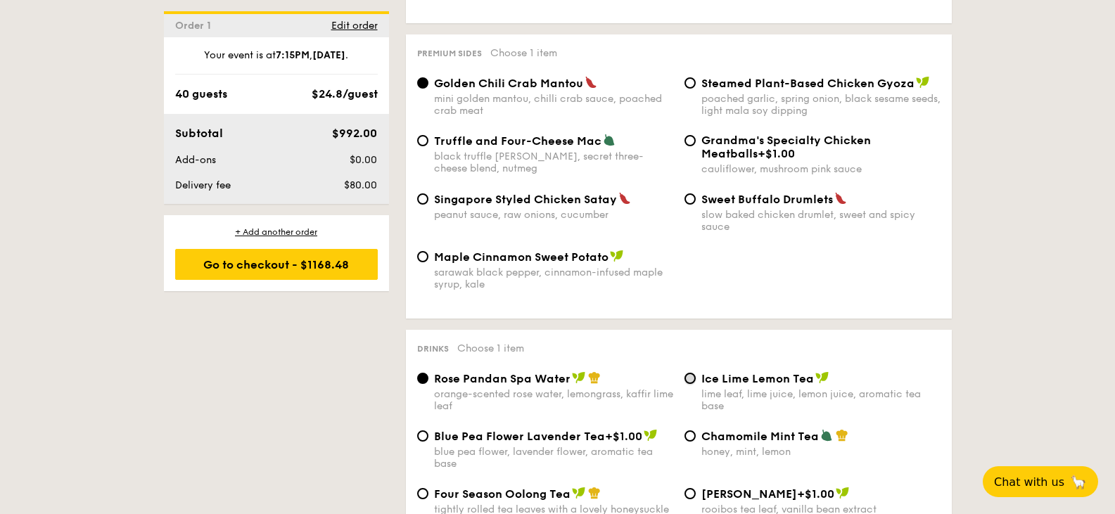
click at [694, 373] on input "Ice Lime Lemon Tea lime leaf, lime juice, lemon juice, aromatic tea base" at bounding box center [690, 378] width 11 height 11
radio input "true"
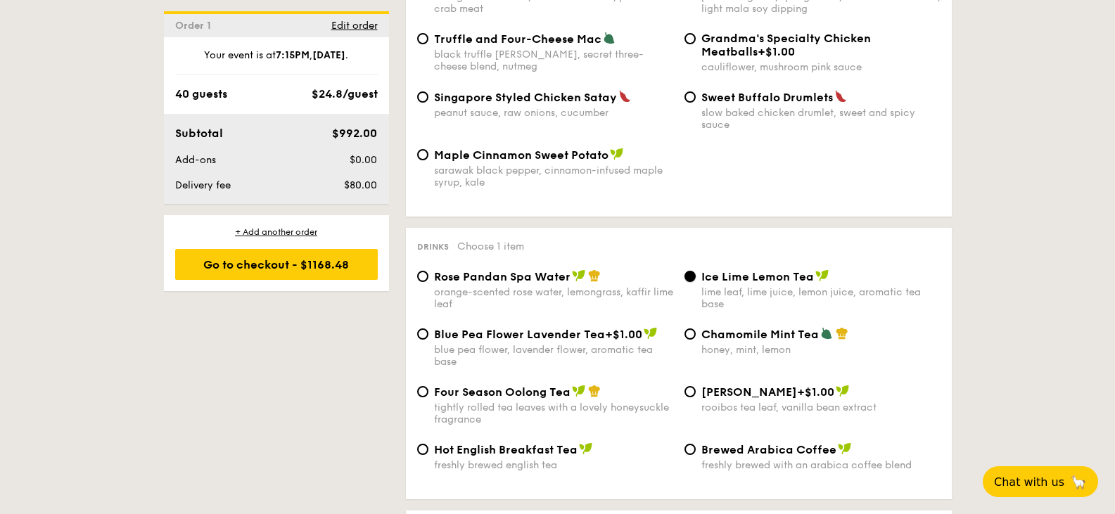
scroll to position [2885, 0]
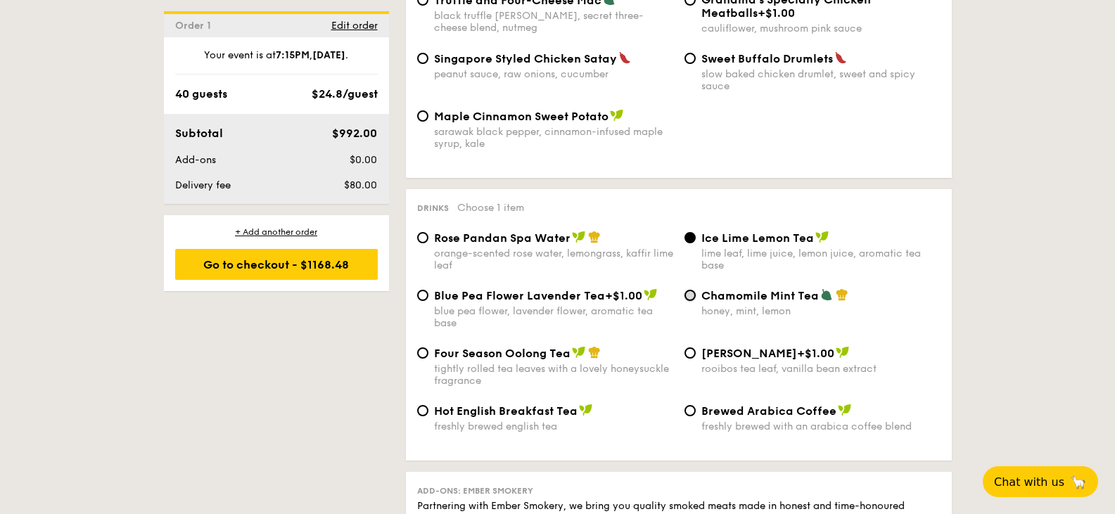
click at [690, 290] on input "Chamomile Mint Tea honey, mint, lemon" at bounding box center [690, 295] width 11 height 11
radio input "true"
click at [422, 348] on input "Four Season Oolong Tea tightly rolled tea leaves with a lovely honeysuckle frag…" at bounding box center [422, 353] width 11 height 11
radio input "true"
click at [695, 290] on input "Chamomile Mint Tea honey, mint, lemon" at bounding box center [690, 295] width 11 height 11
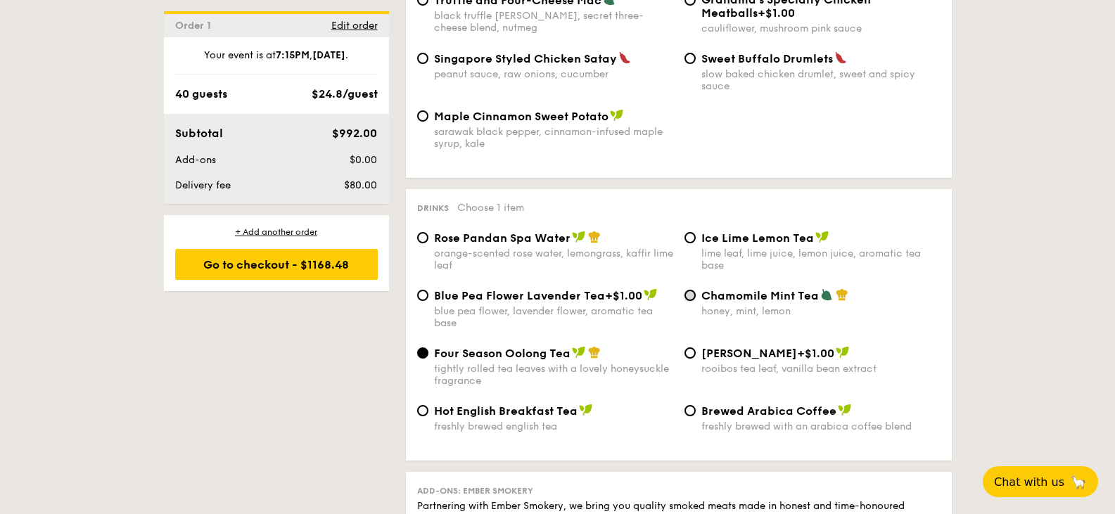
radio input "true"
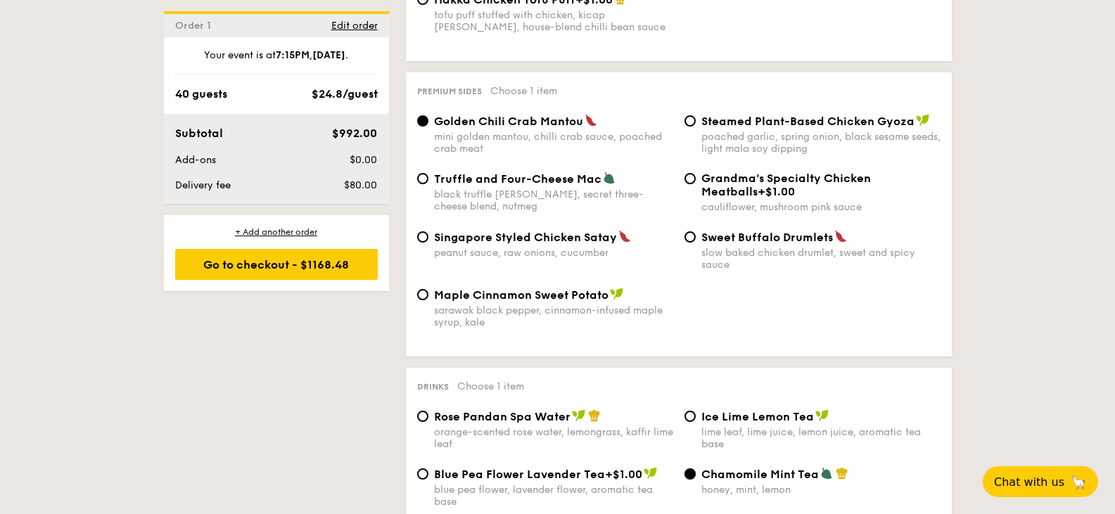
scroll to position [2674, 0]
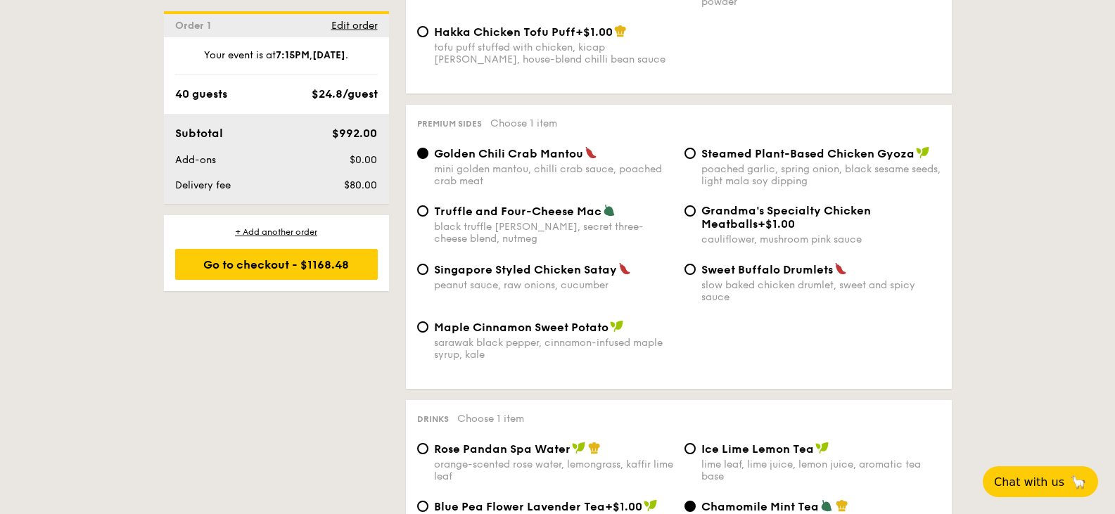
click at [511, 205] on span "Truffle and Four-Cheese Mac" at bounding box center [517, 211] width 167 height 13
click at [429, 205] on input "Truffle and Four-Cheese Mac black truffle [PERSON_NAME], secret three-cheese bl…" at bounding box center [422, 210] width 11 height 11
radio input "true"
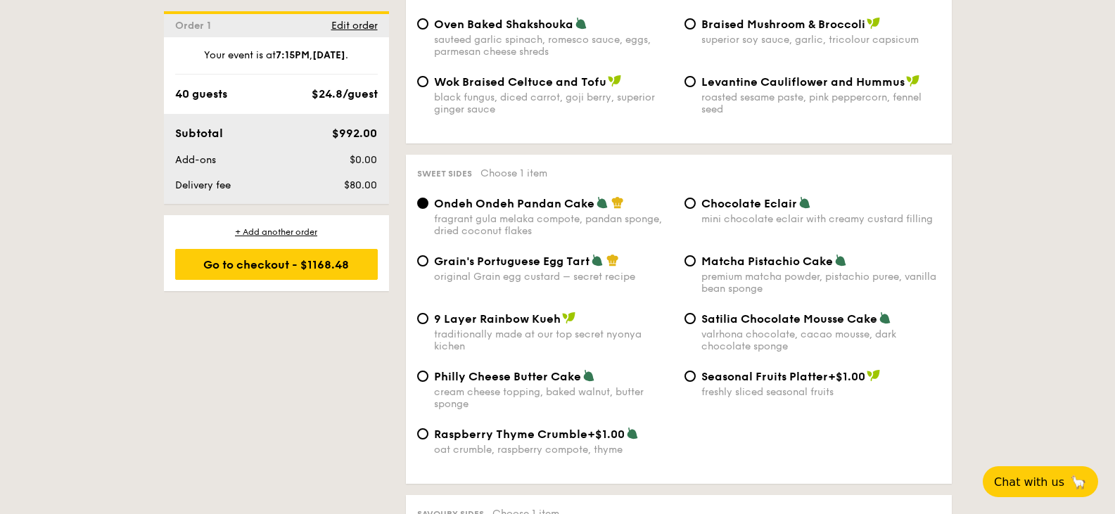
scroll to position [1971, 0]
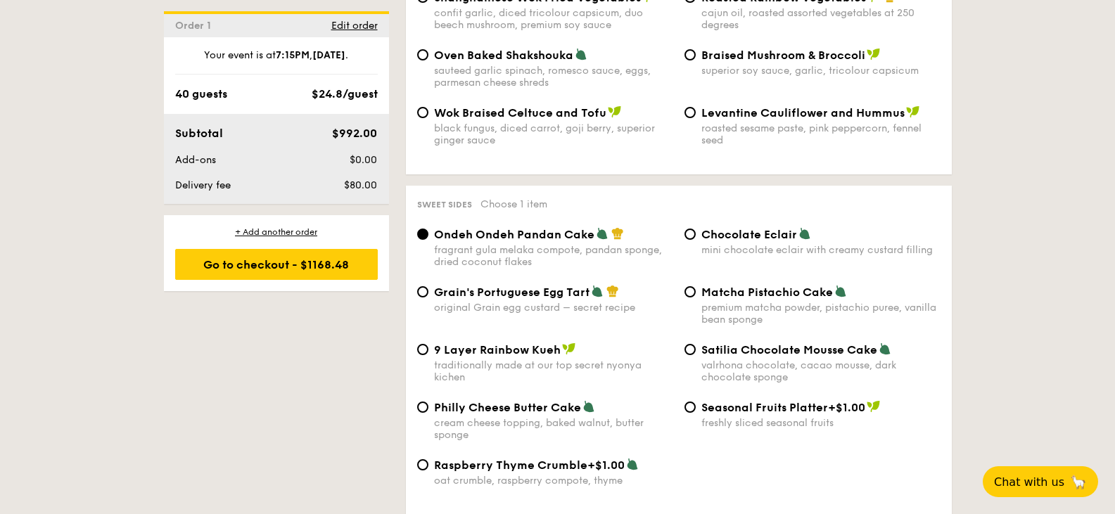
click at [697, 285] on div "Matcha Pistachio Cake premium matcha powder, pistachio puree, vanilla bean spon…" at bounding box center [812, 305] width 267 height 41
